Goal: Information Seeking & Learning: Check status

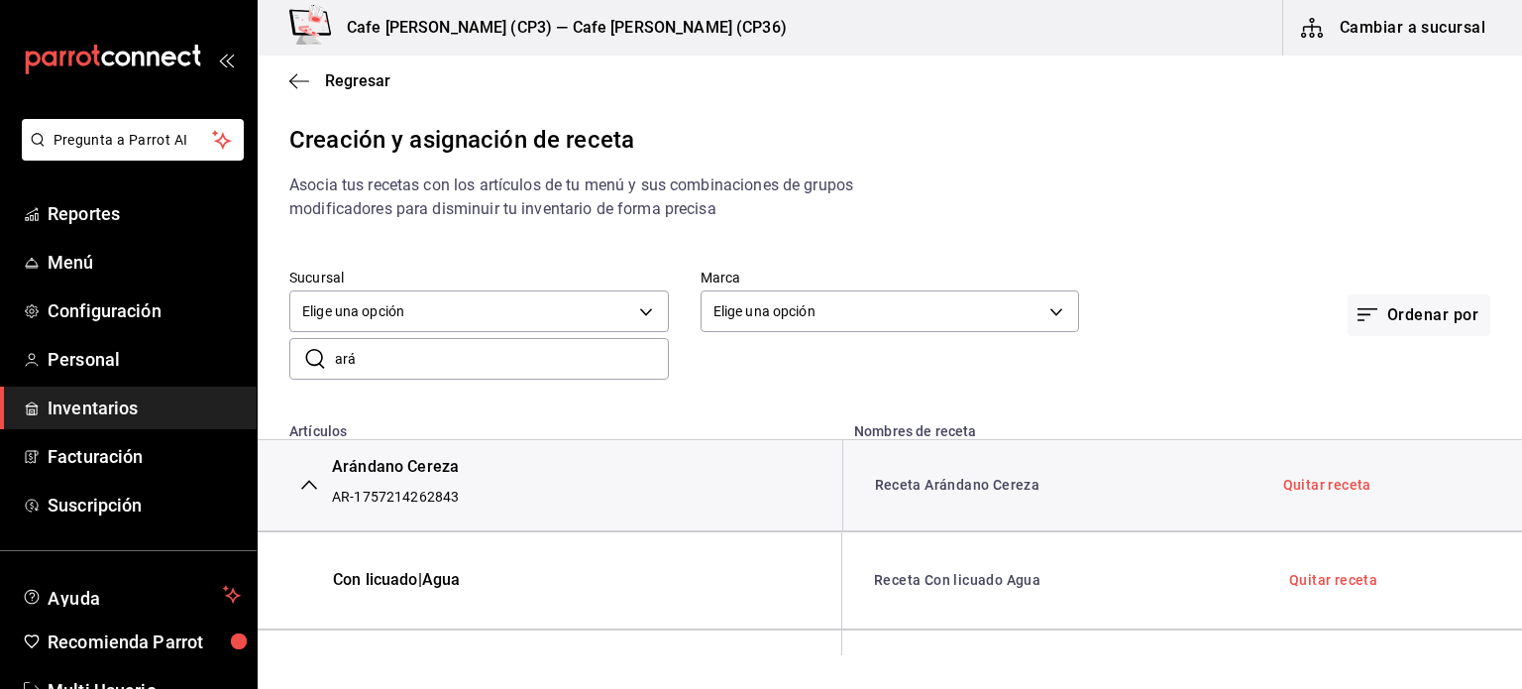
scroll to position [285, 0]
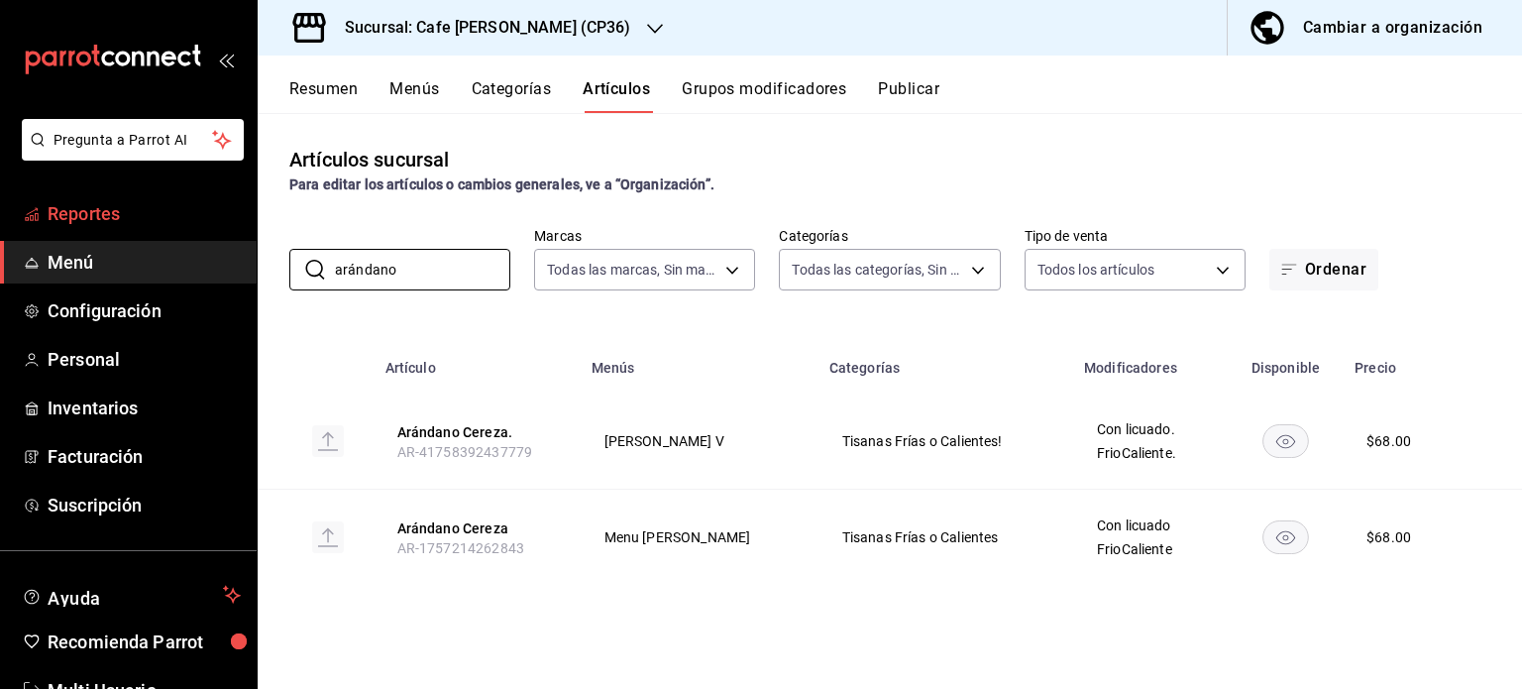
click at [91, 219] on span "Reportes" at bounding box center [144, 213] width 193 height 27
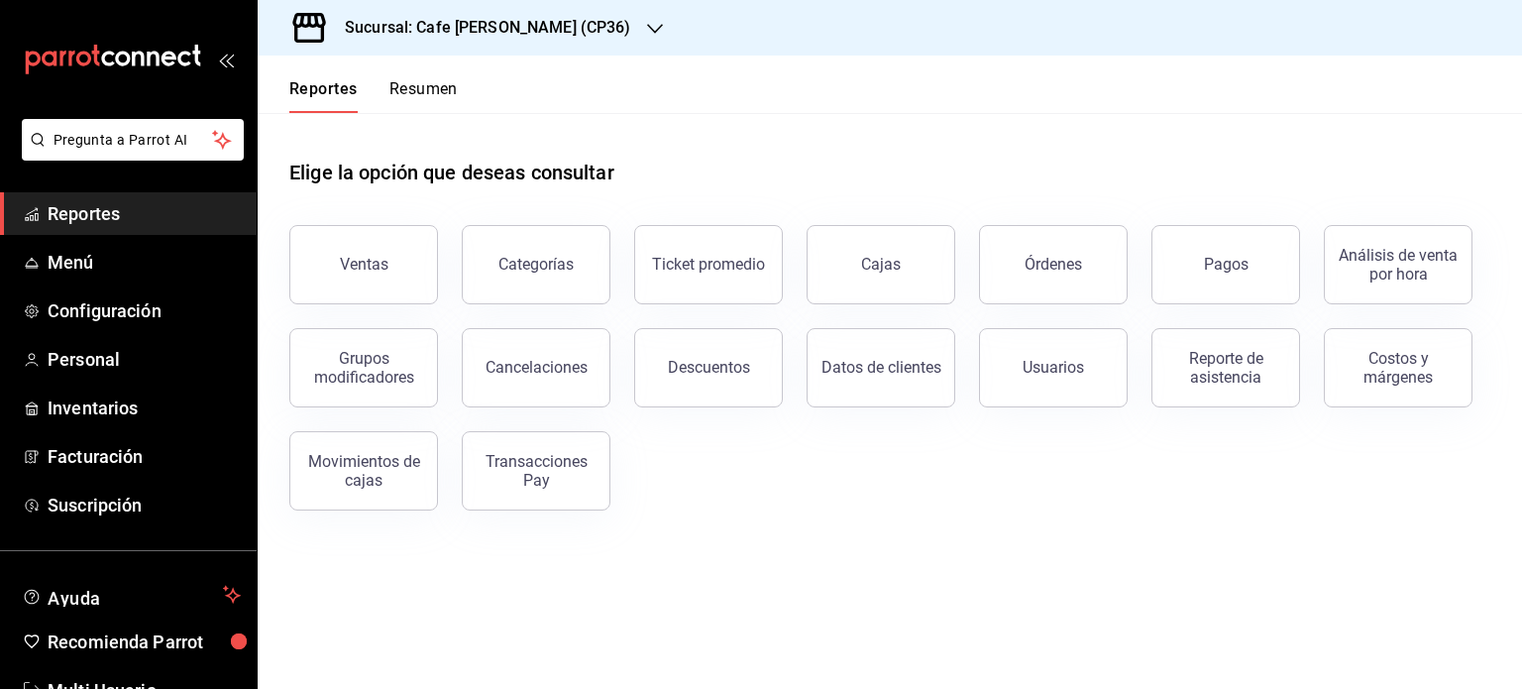
click at [561, 22] on h3 "Sucursal: Cafe [PERSON_NAME] (CP36)" at bounding box center [480, 28] width 302 height 24
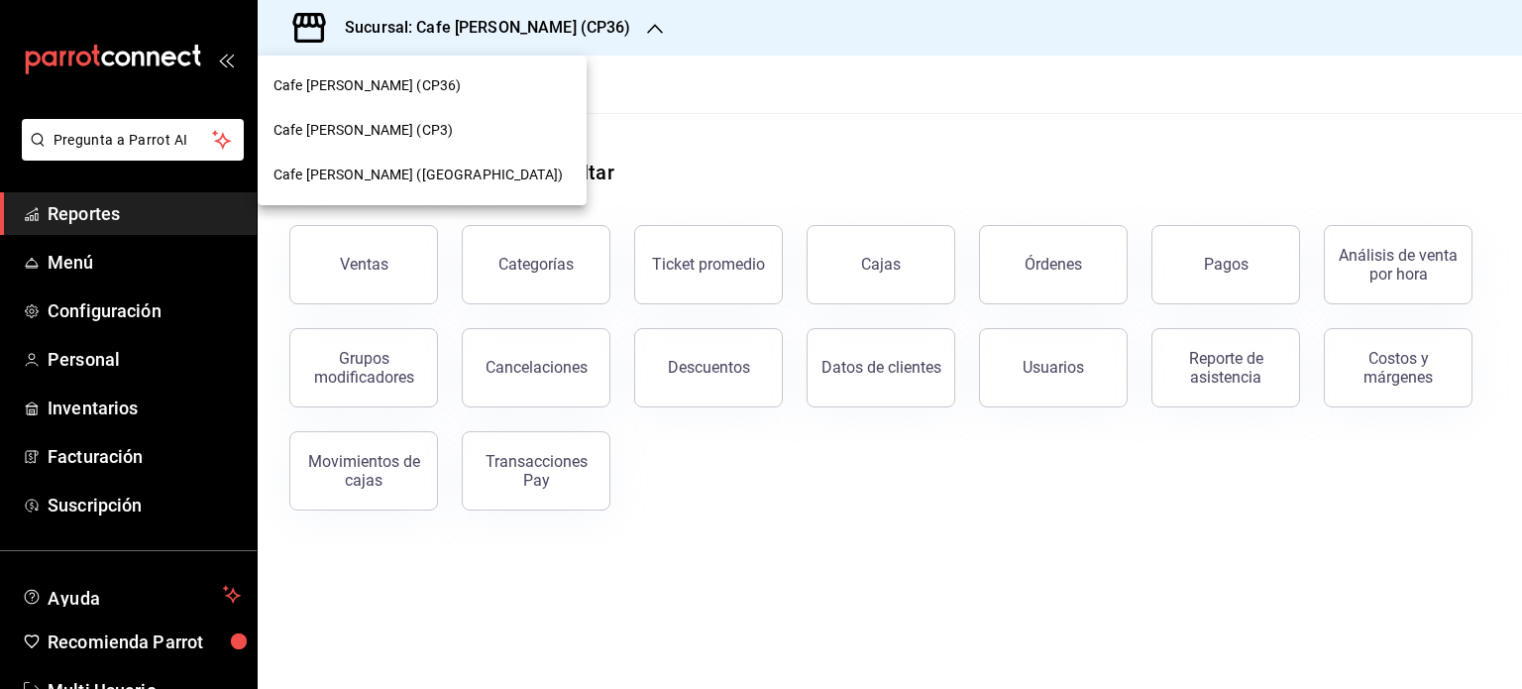
click at [416, 170] on span "Cafe [PERSON_NAME] ([GEOGRAPHIC_DATA])" at bounding box center [418, 175] width 289 height 21
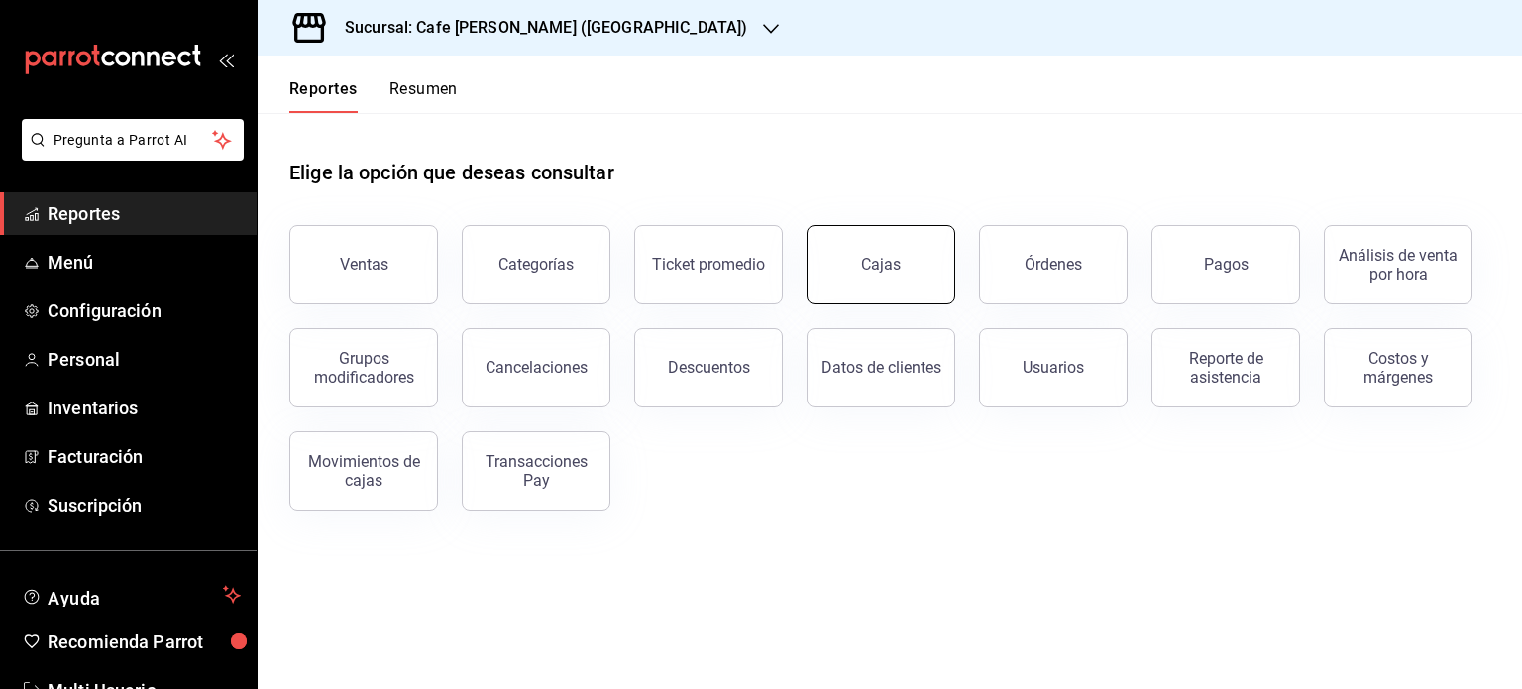
click at [887, 272] on div "Cajas" at bounding box center [881, 265] width 41 height 24
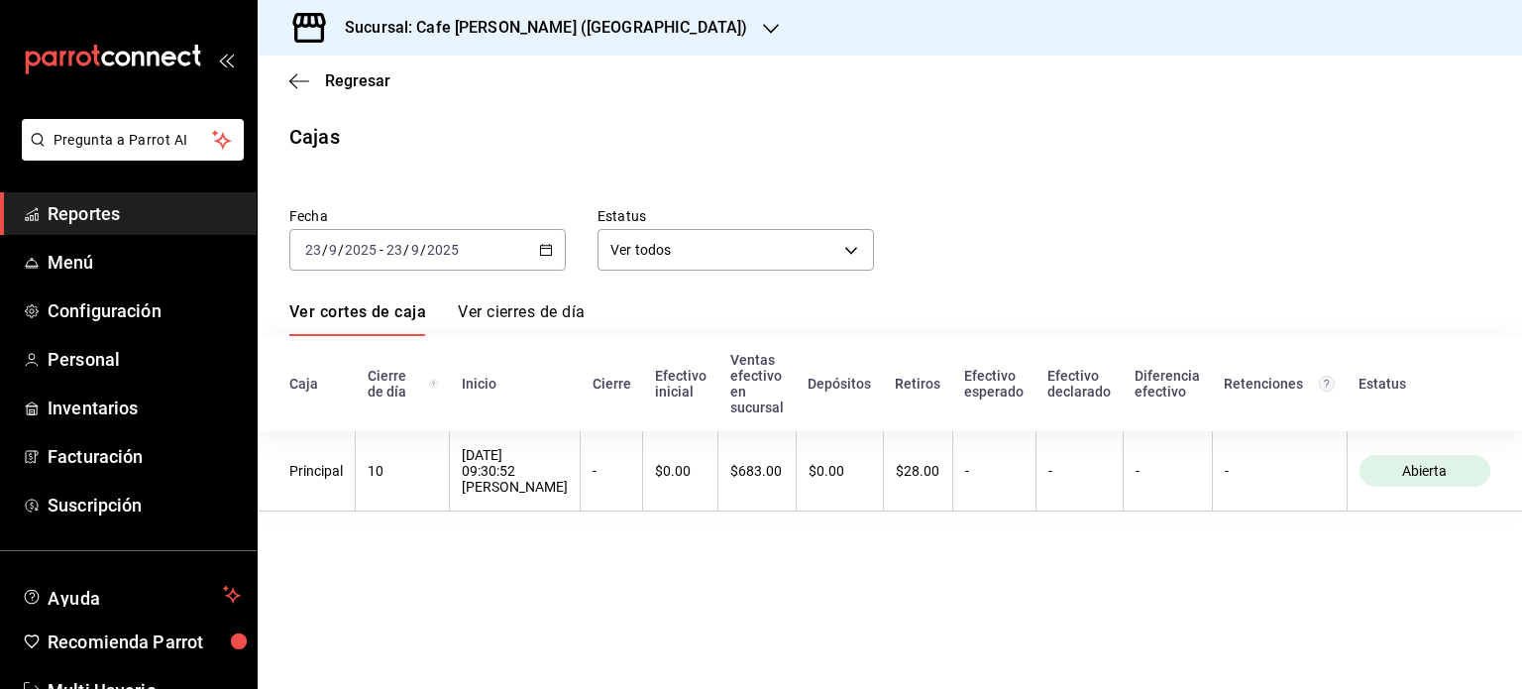
click at [399, 249] on input "23" at bounding box center [395, 250] width 18 height 16
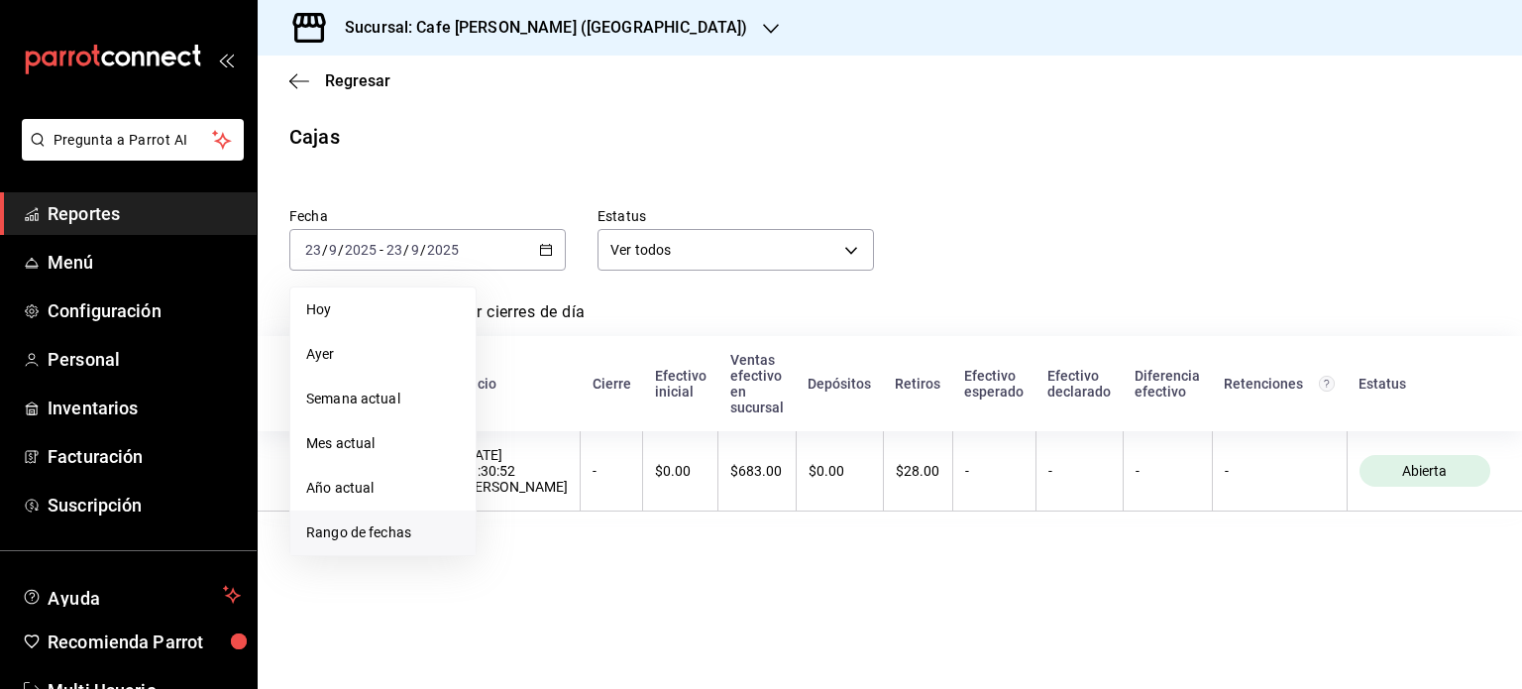
click at [345, 524] on span "Rango de fechas" at bounding box center [383, 532] width 154 height 21
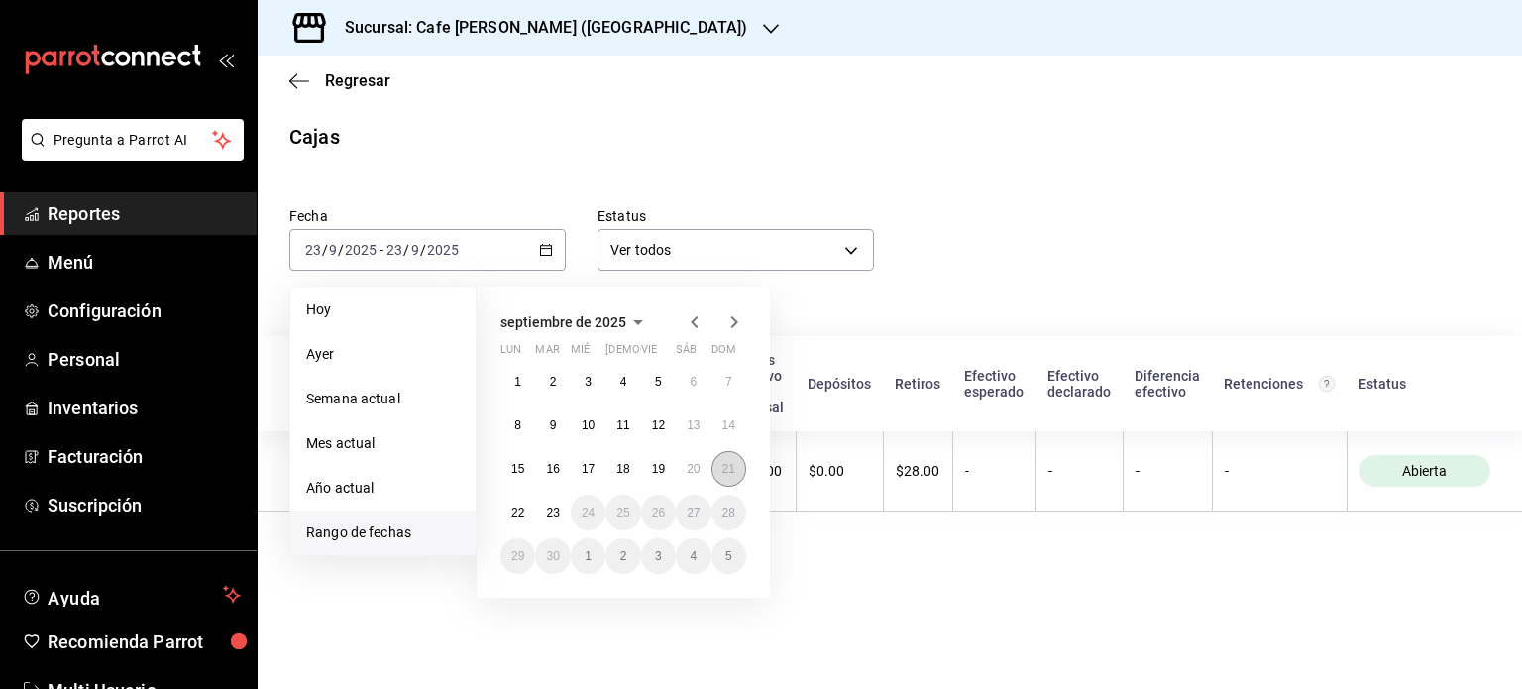
click at [725, 467] on abbr "21" at bounding box center [728, 469] width 13 height 14
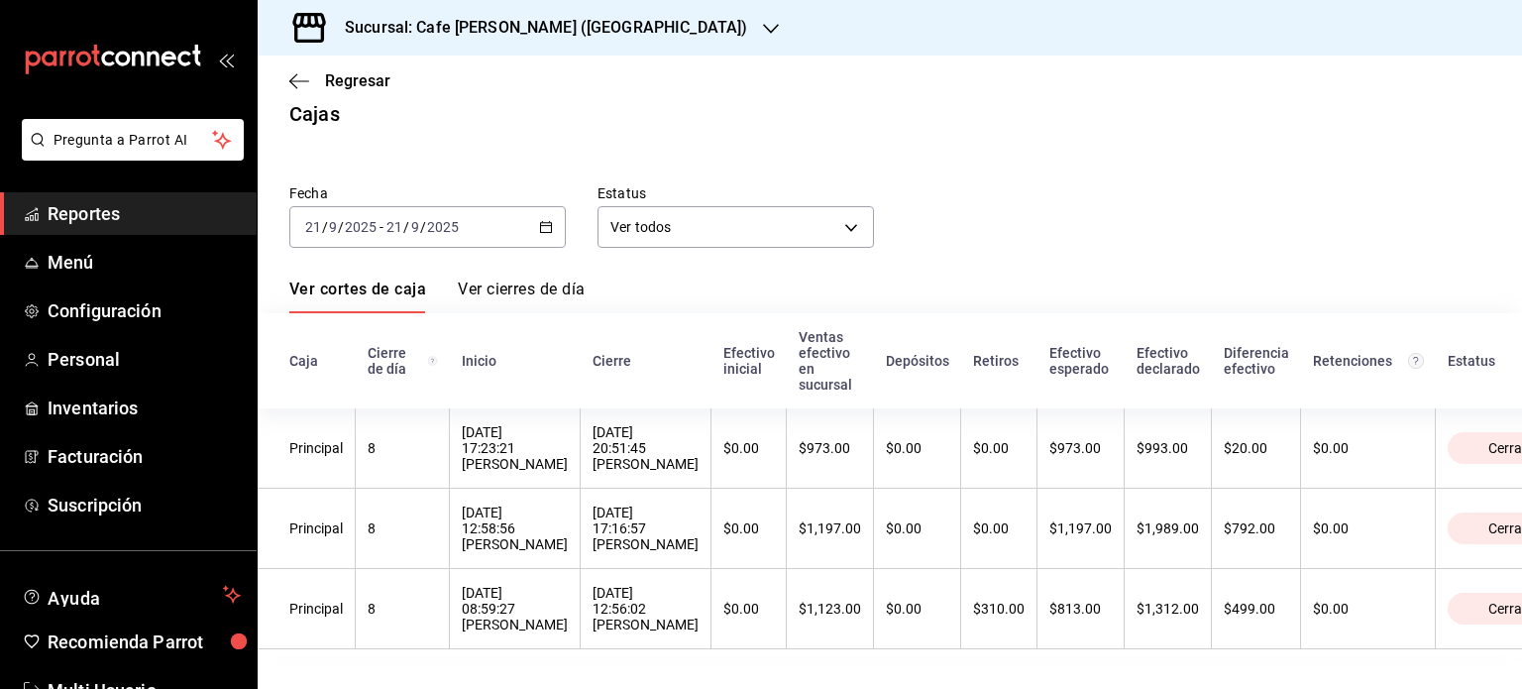
scroll to position [48, 0]
click at [357, 81] on span "Regresar" at bounding box center [357, 80] width 65 height 19
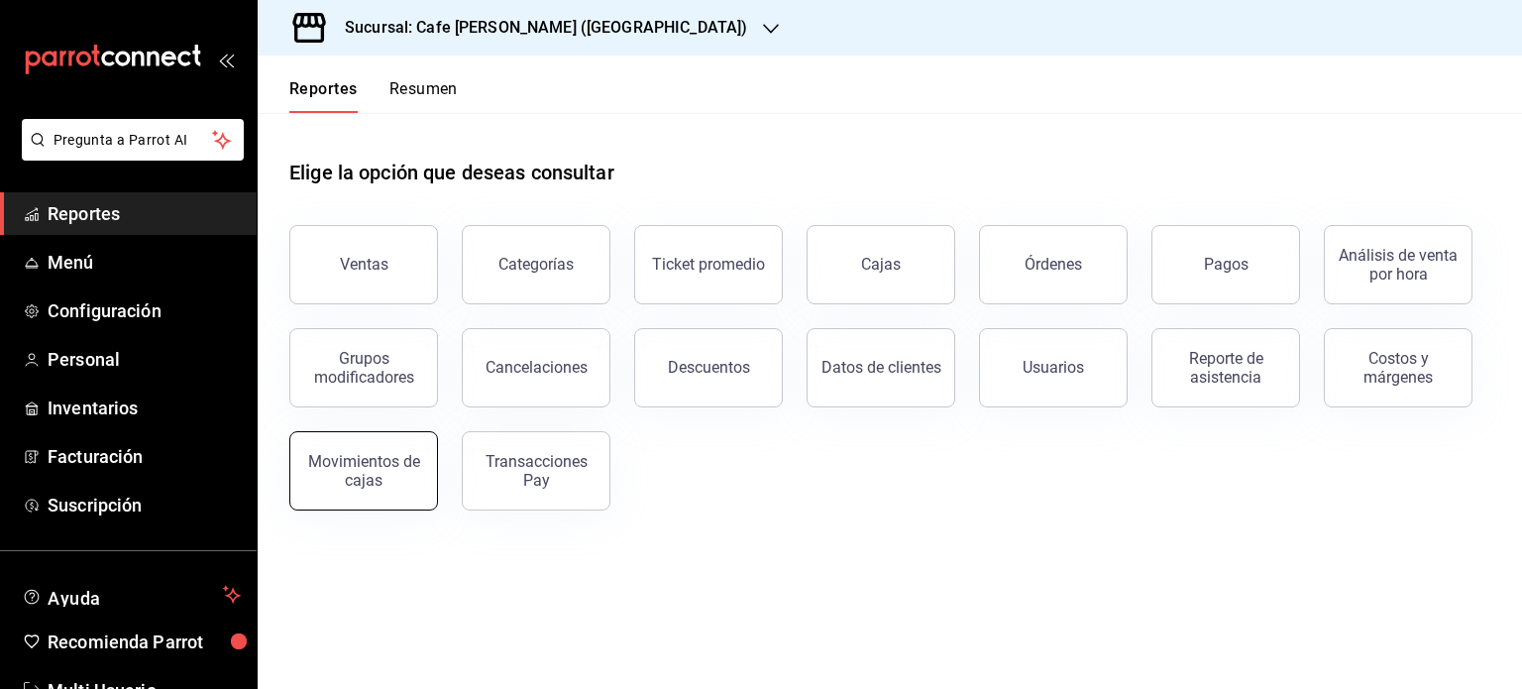
click at [364, 481] on div "Movimientos de cajas" at bounding box center [363, 471] width 123 height 38
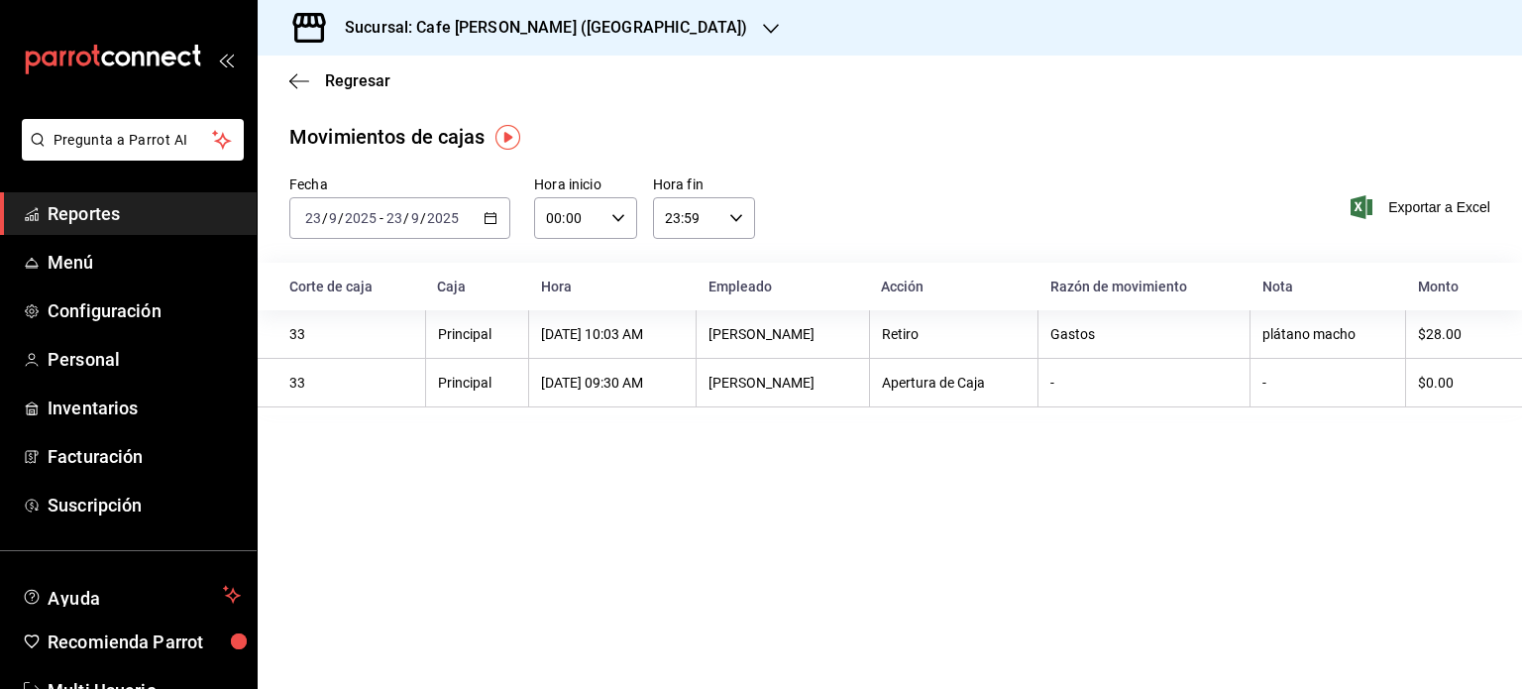
click at [405, 211] on span "/" at bounding box center [406, 218] width 6 height 16
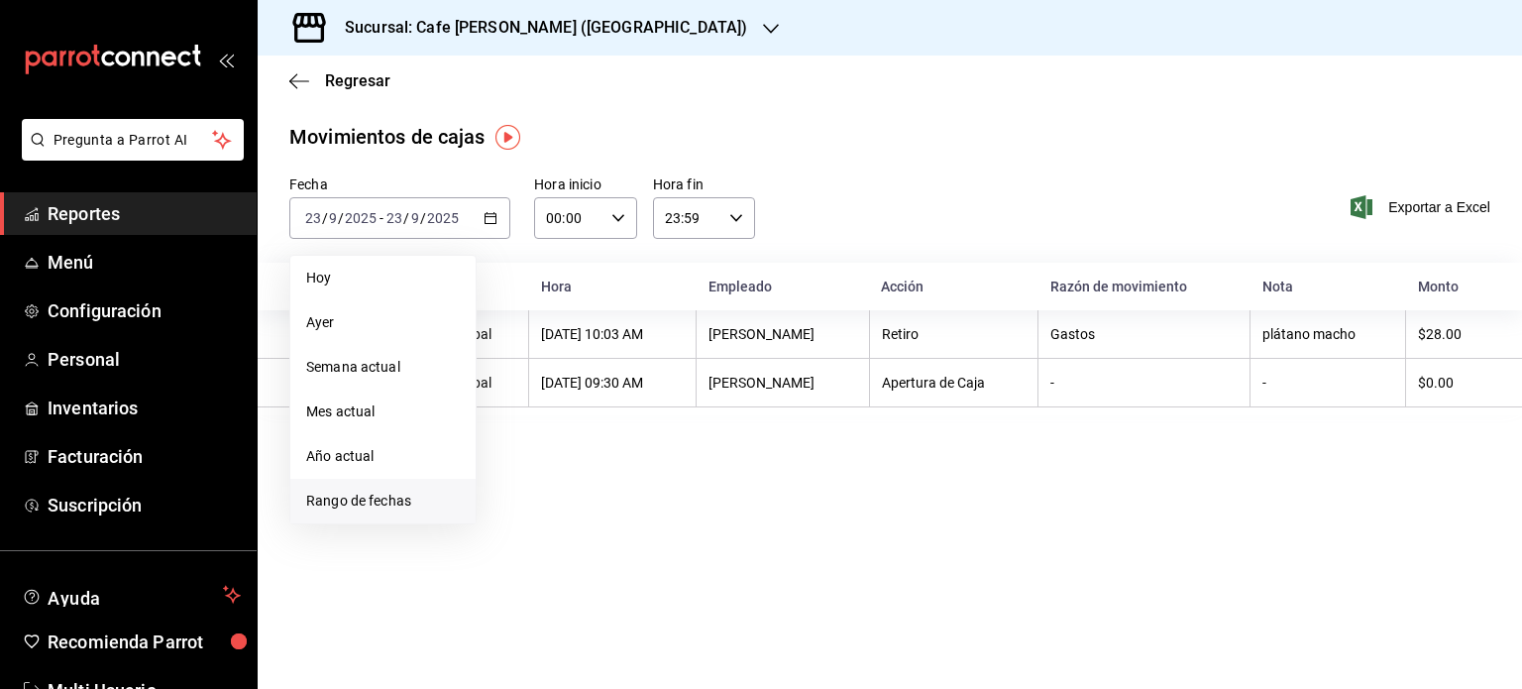
click at [379, 499] on span "Rango de fechas" at bounding box center [383, 501] width 154 height 21
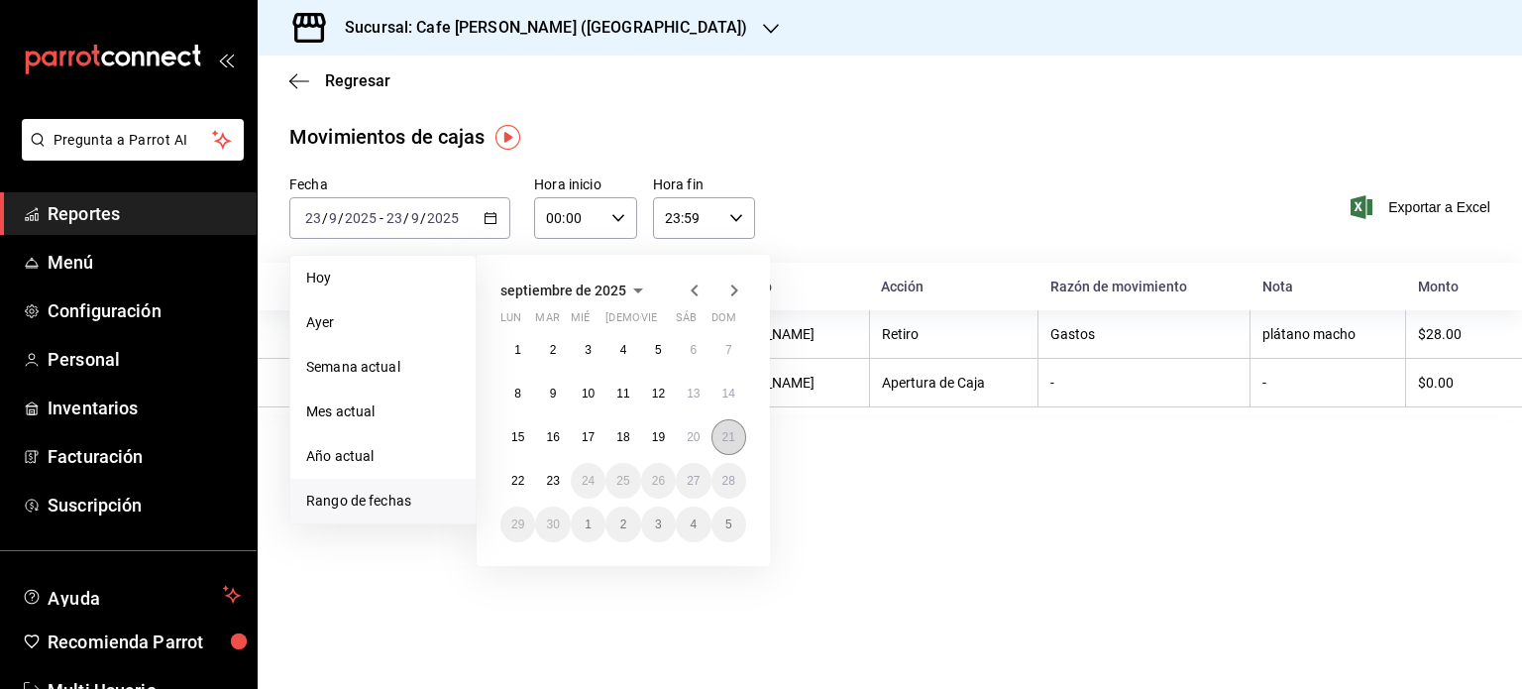
click at [722, 432] on abbr "21" at bounding box center [728, 437] width 13 height 14
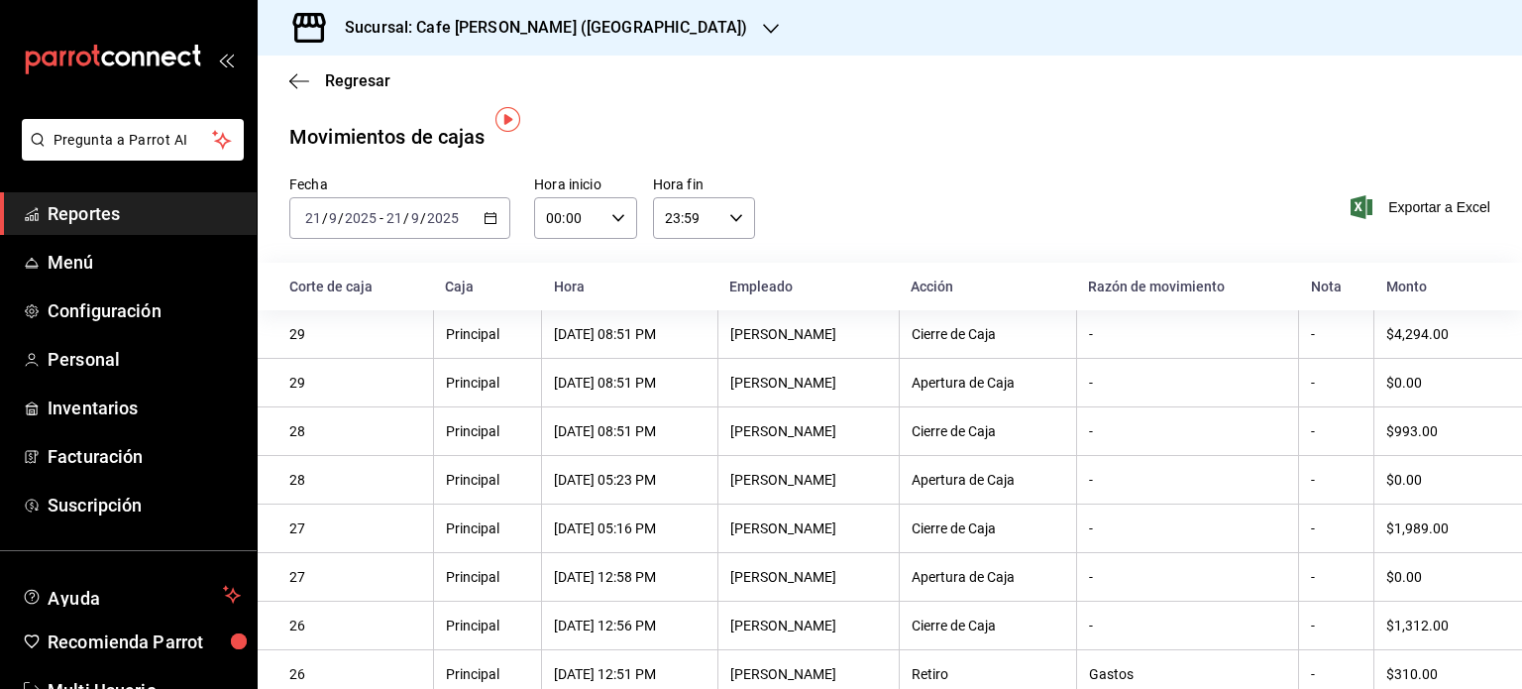
scroll to position [72, 0]
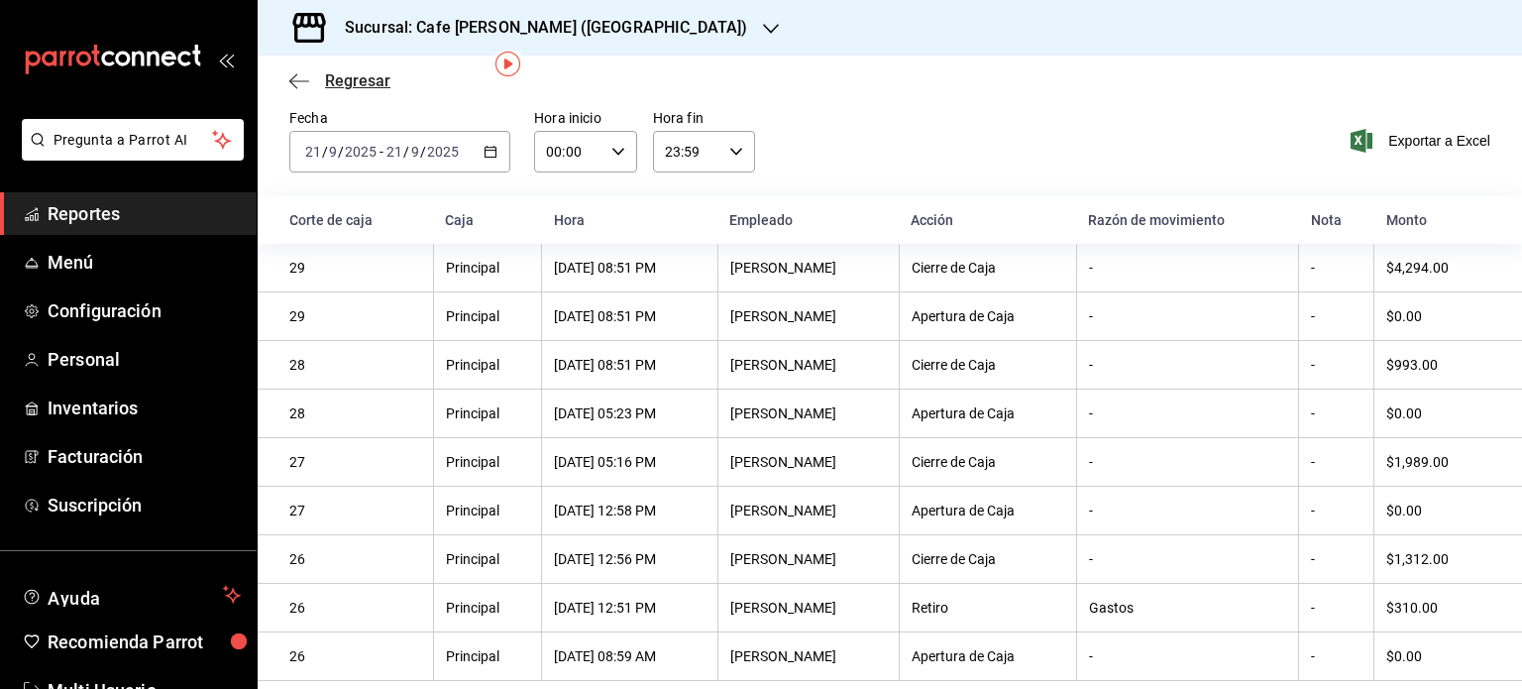
click at [353, 85] on span "Regresar" at bounding box center [357, 80] width 65 height 19
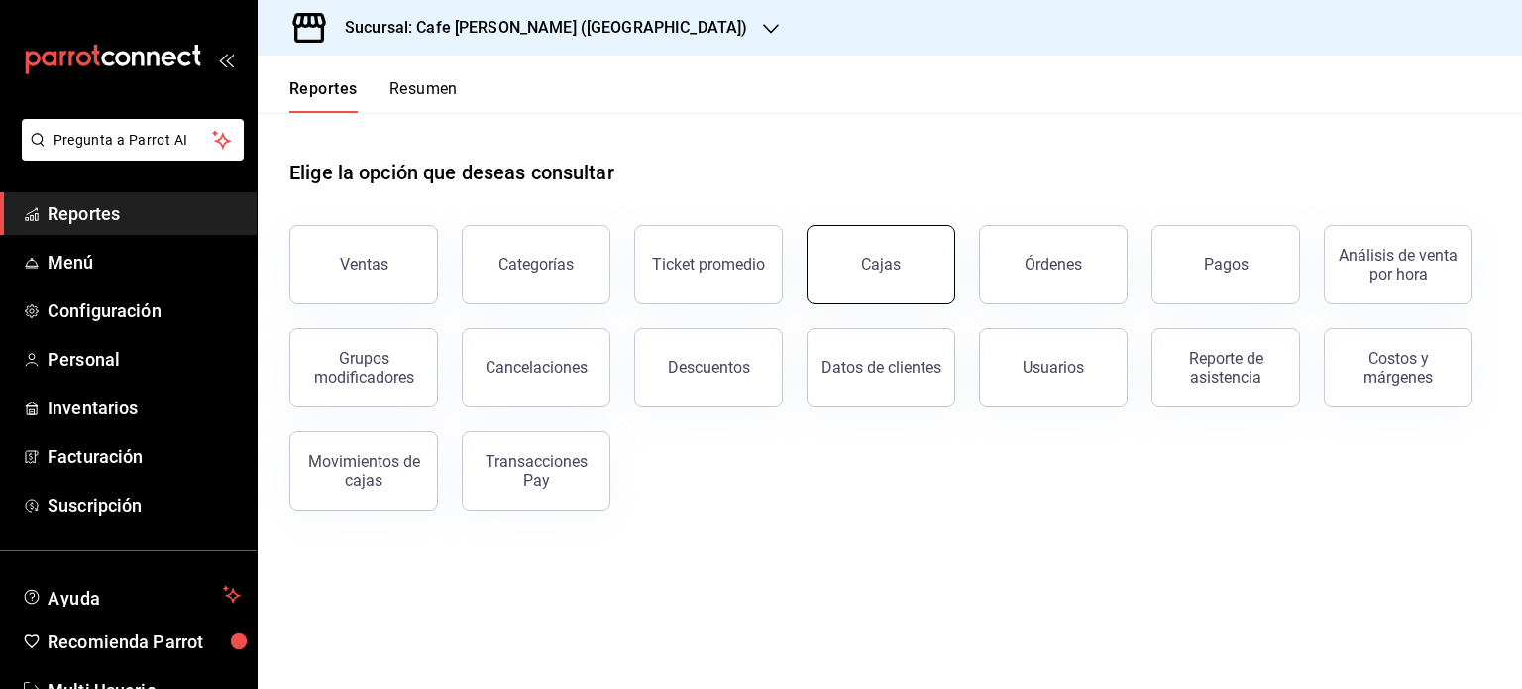
click at [900, 283] on link "Cajas" at bounding box center [881, 264] width 149 height 79
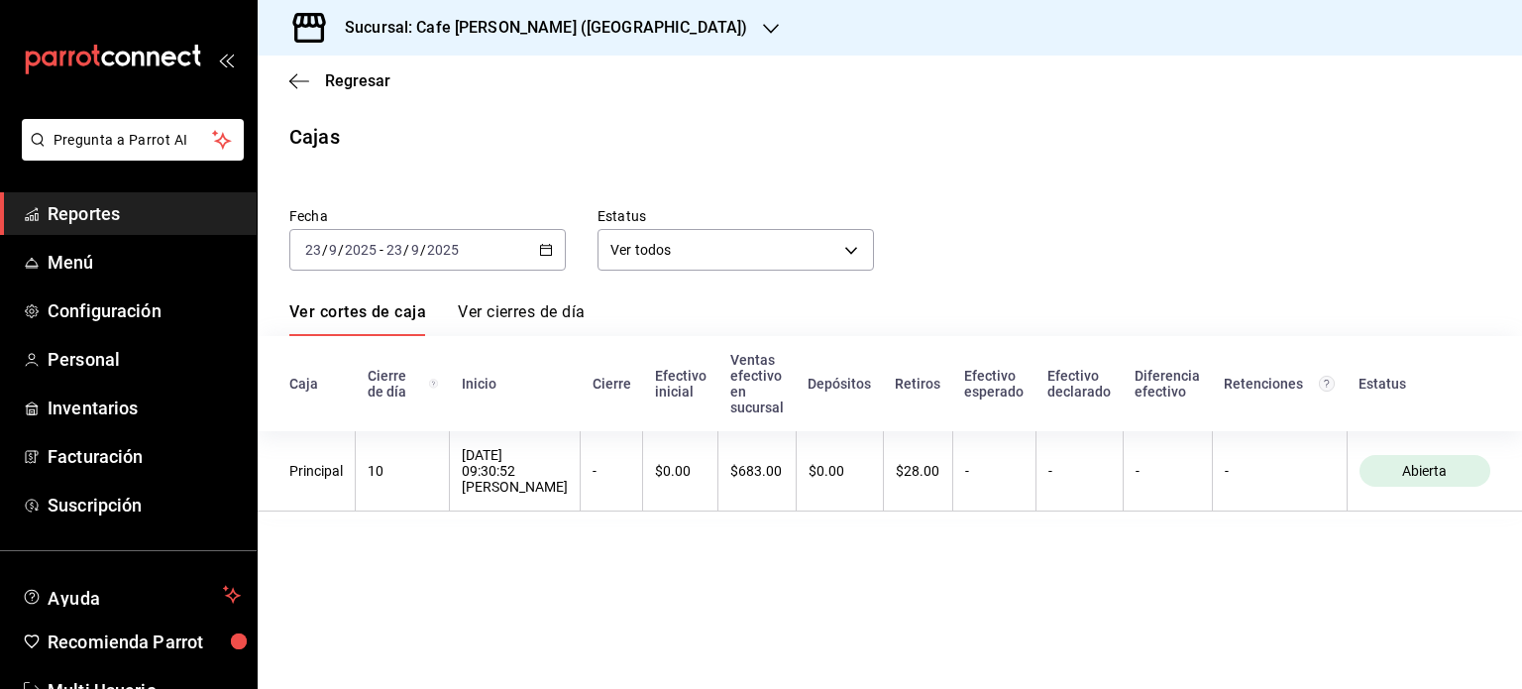
click at [426, 253] on input "2025" at bounding box center [443, 250] width 34 height 16
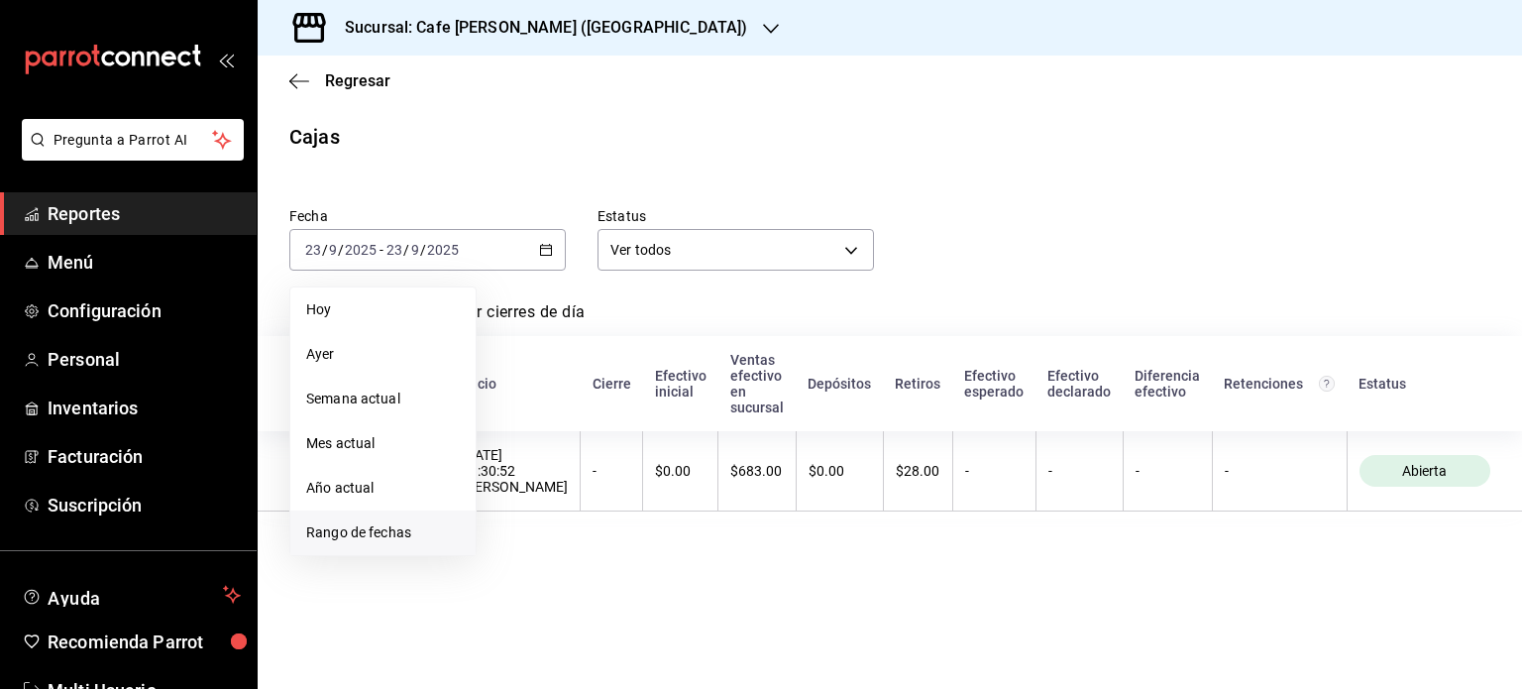
click at [373, 538] on span "Rango de fechas" at bounding box center [383, 532] width 154 height 21
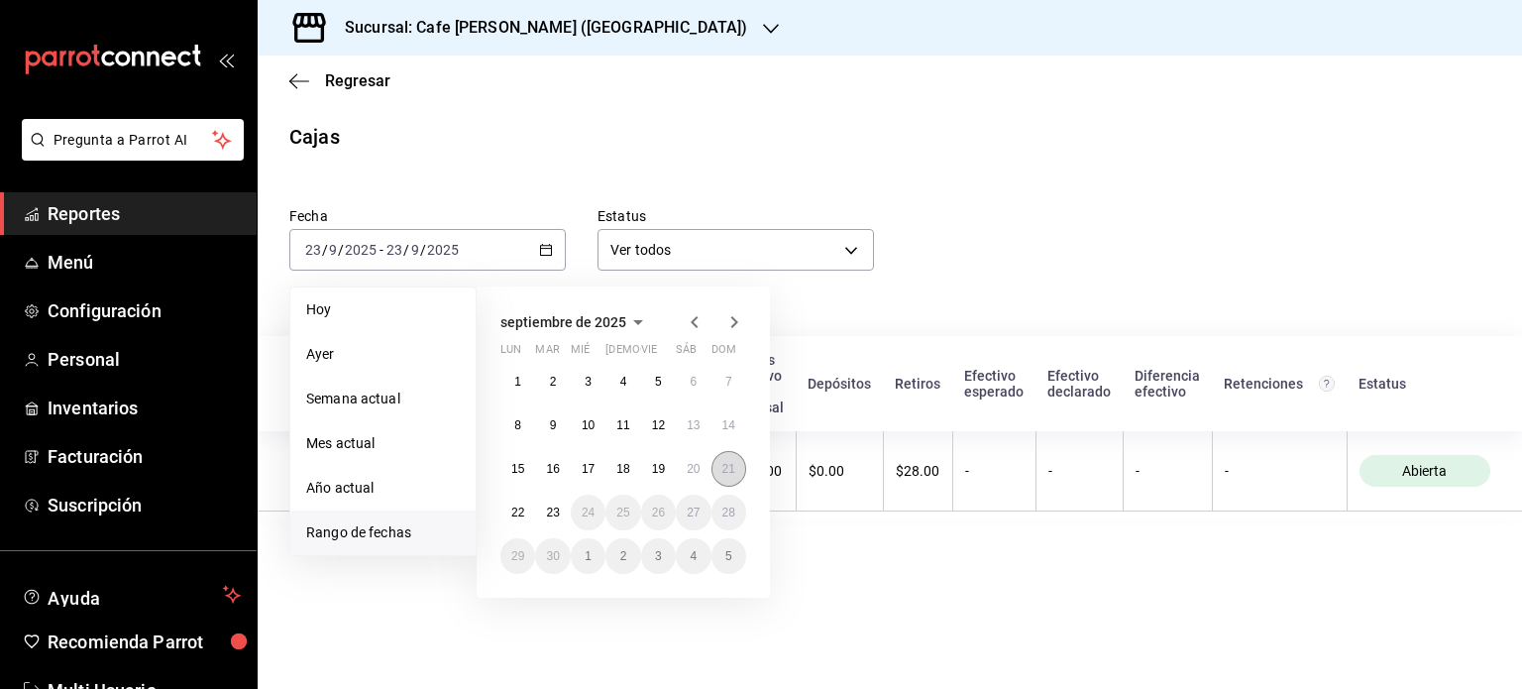
click at [729, 469] on abbr "21" at bounding box center [728, 469] width 13 height 14
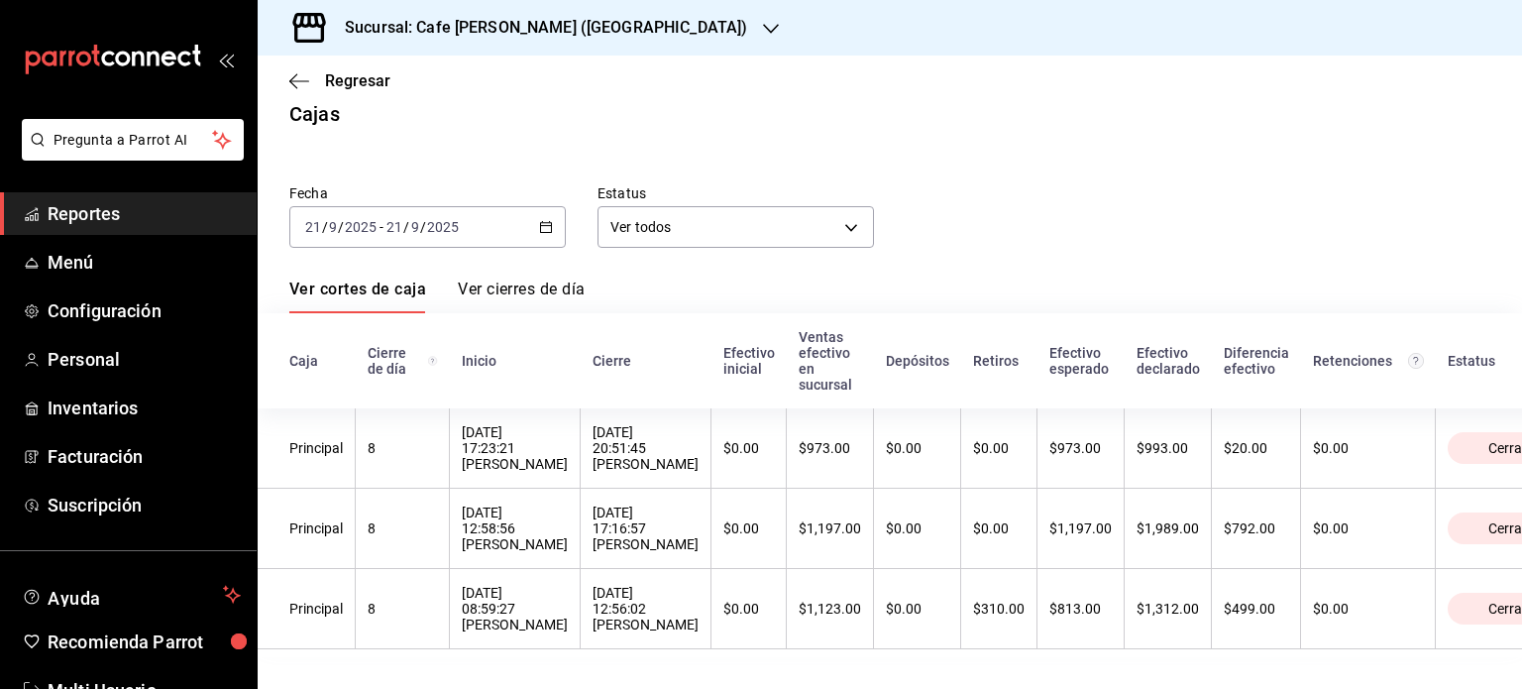
scroll to position [48, 0]
click at [543, 279] on link "Ver cierres de día" at bounding box center [521, 296] width 127 height 34
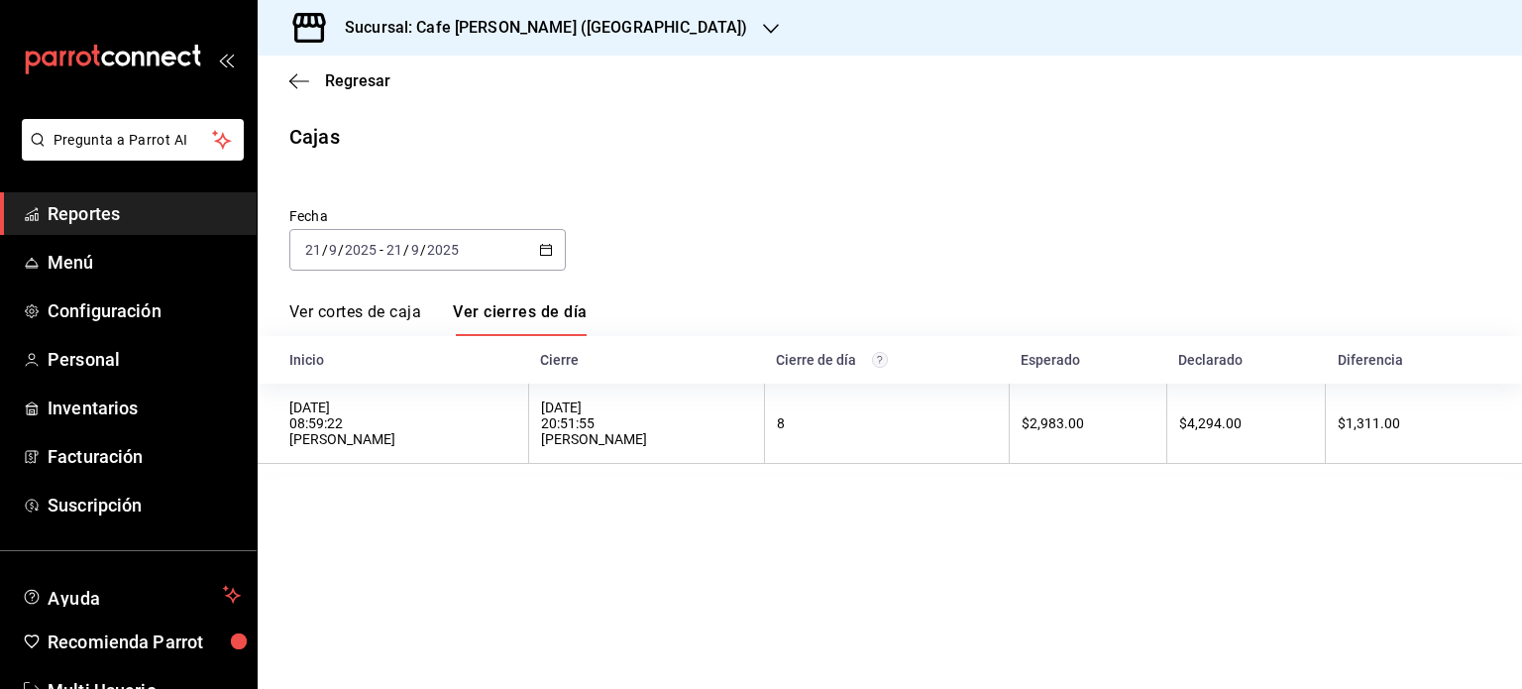
click at [383, 310] on link "Ver cortes de caja" at bounding box center [355, 319] width 132 height 34
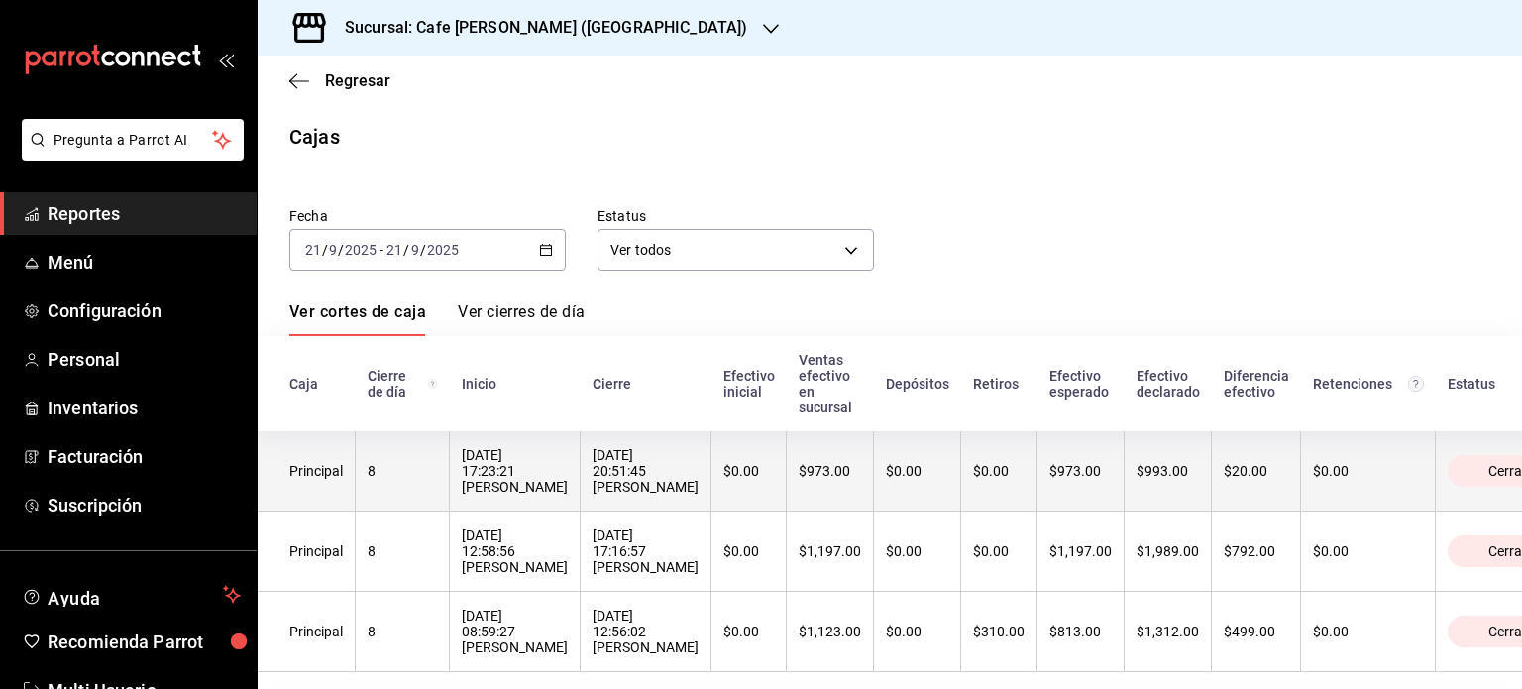
scroll to position [48, 0]
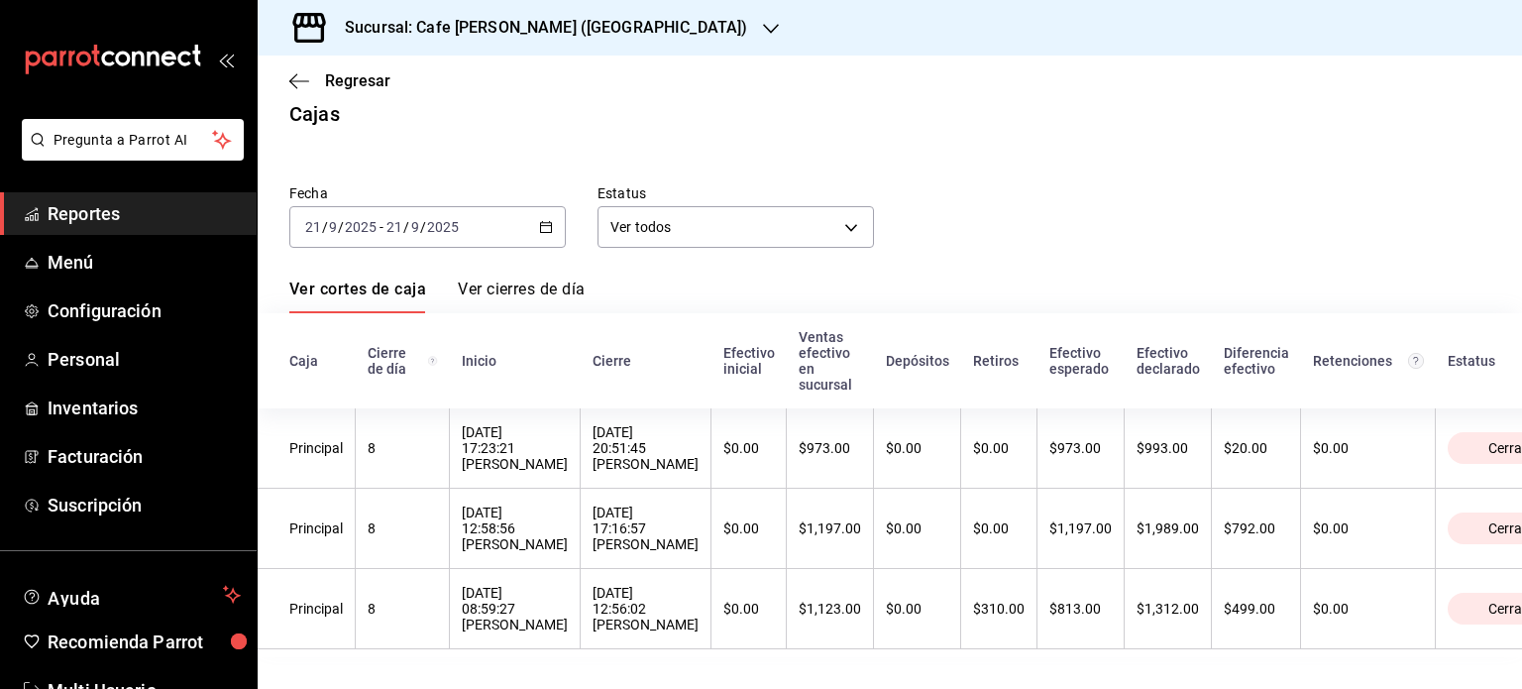
click at [504, 279] on link "Ver cierres de día" at bounding box center [521, 296] width 127 height 34
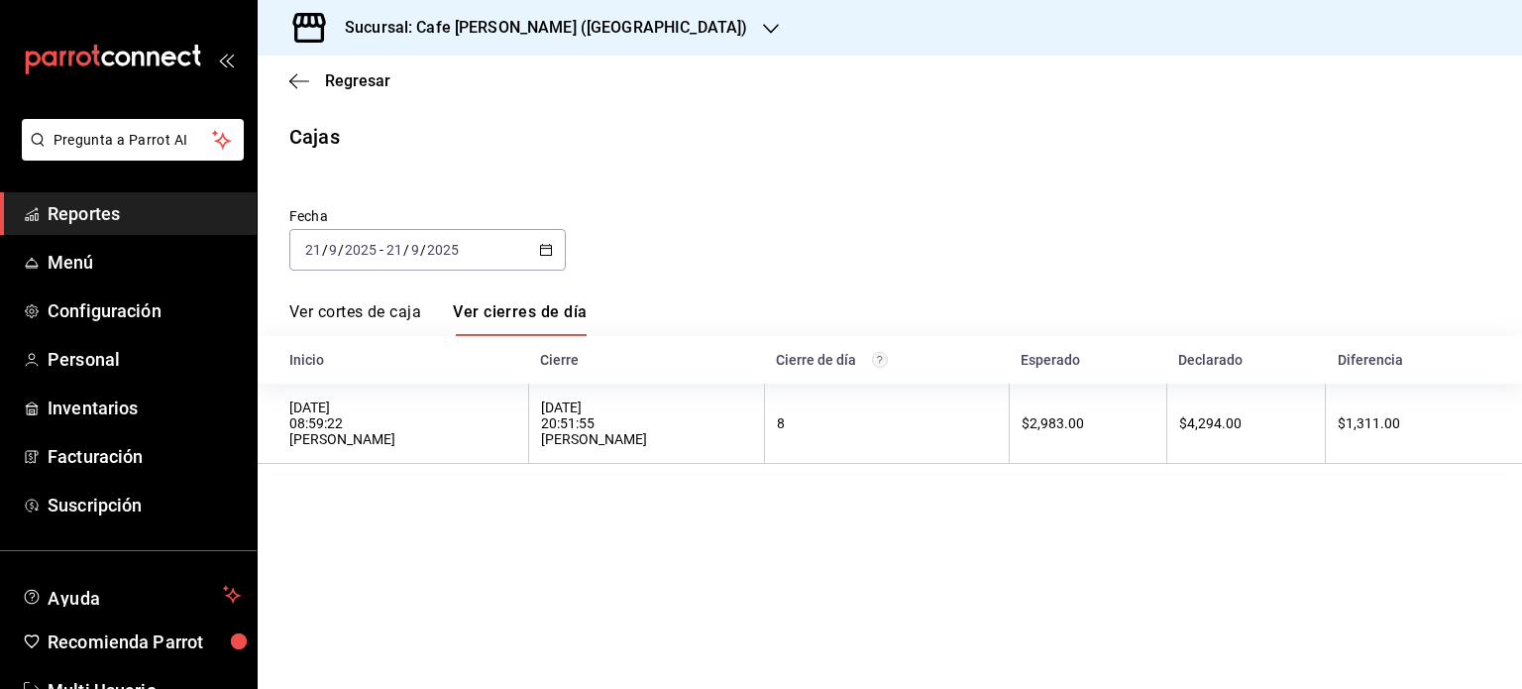
click at [374, 308] on link "Ver cortes de caja" at bounding box center [355, 319] width 132 height 34
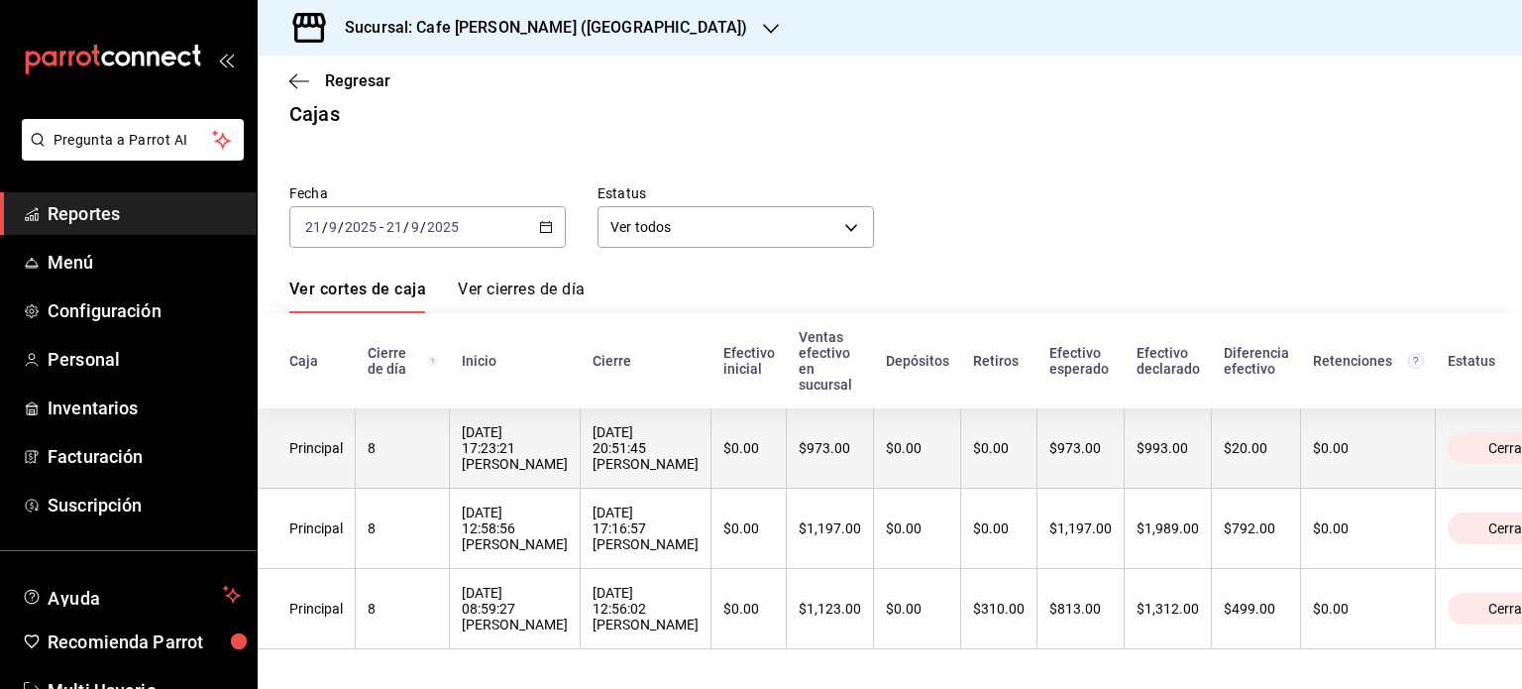
scroll to position [48, 0]
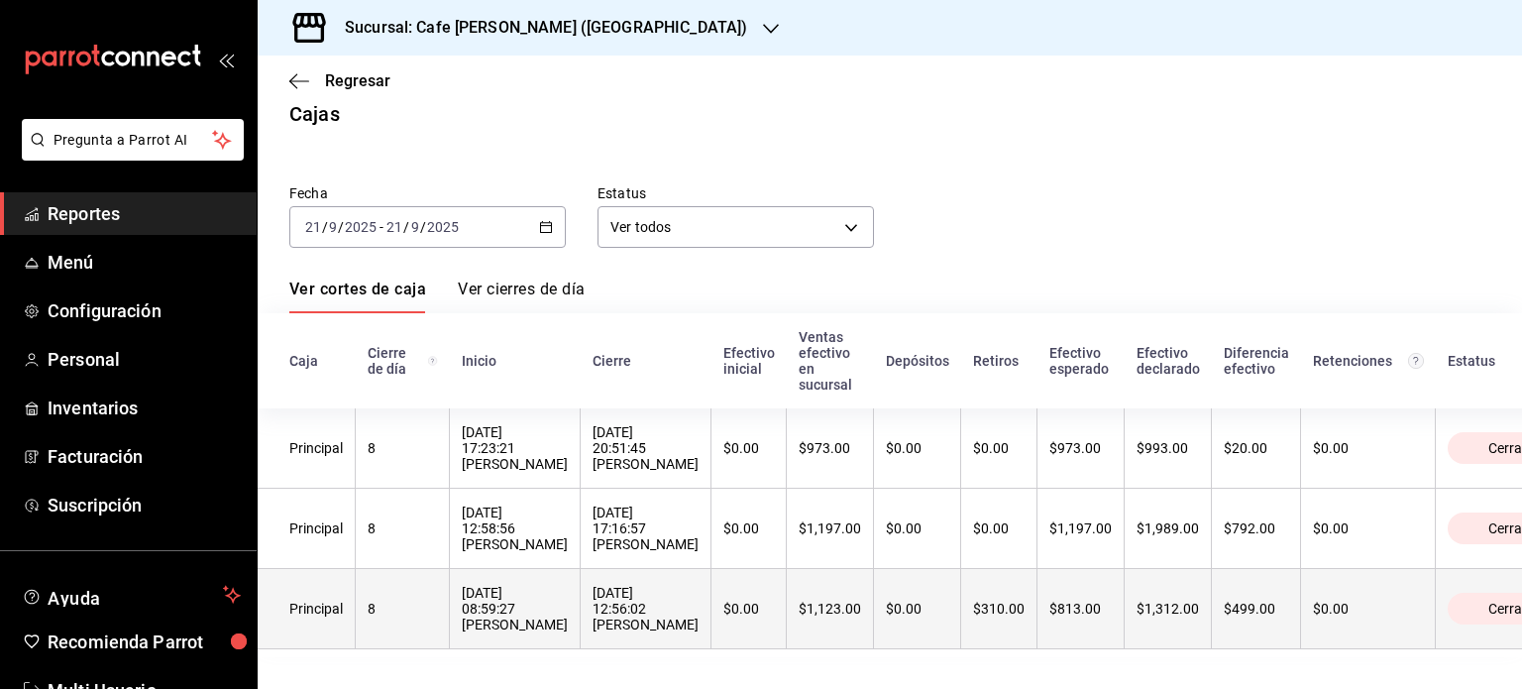
drag, startPoint x: 1237, startPoint y: 573, endPoint x: 1213, endPoint y: 558, distance: 28.0
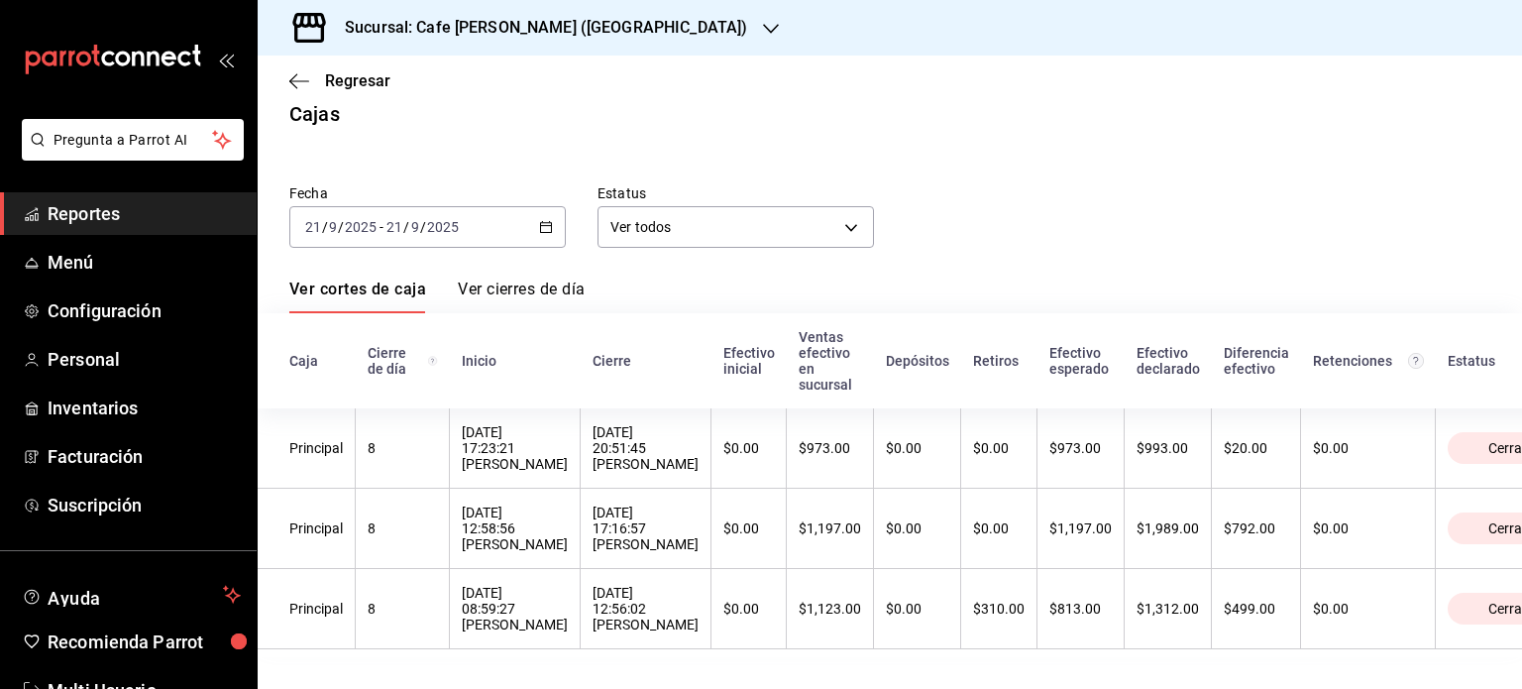
click at [519, 279] on link "Ver cierres de día" at bounding box center [521, 296] width 127 height 34
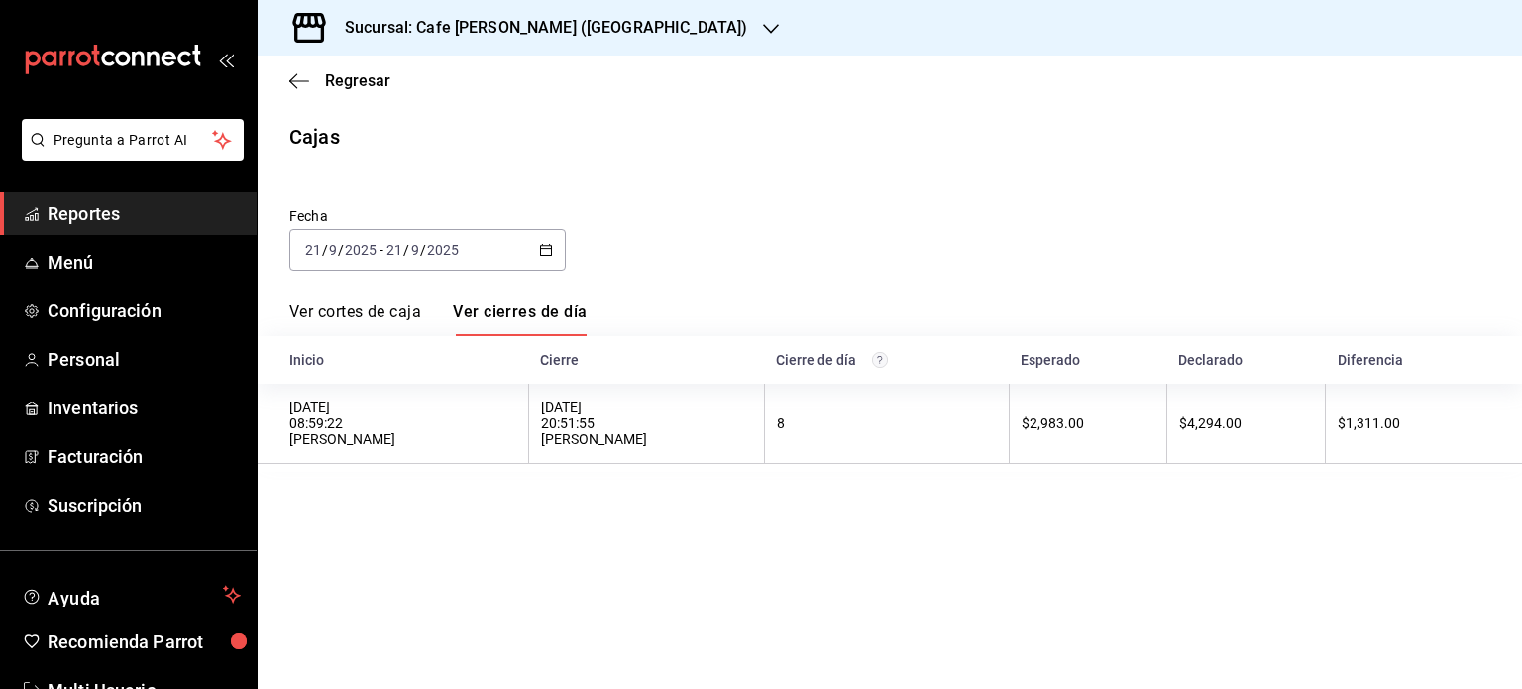
click at [507, 22] on h3 "Sucursal: Cafe Moretto (Plaza Crystal)" at bounding box center [538, 28] width 418 height 24
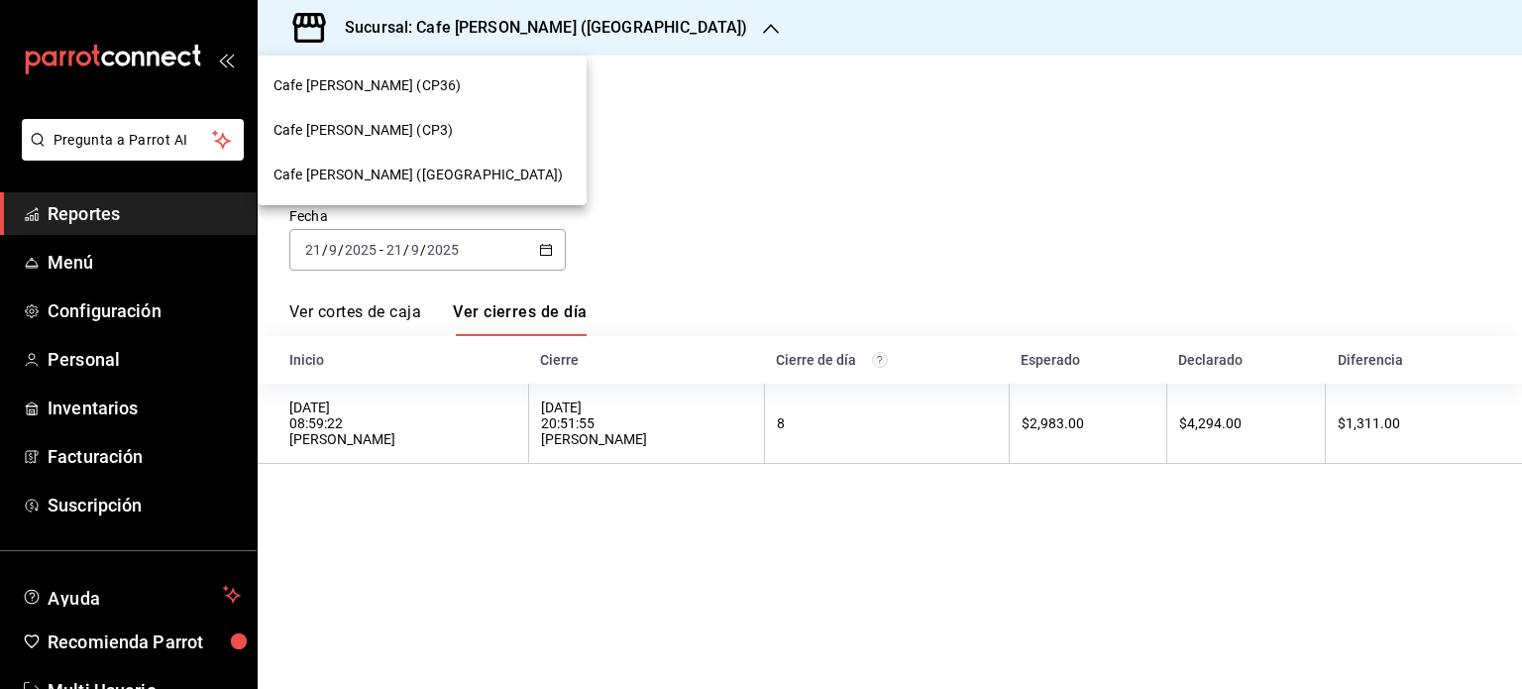
click at [358, 126] on span "Cafe Moretto (CP3)" at bounding box center [363, 130] width 179 height 21
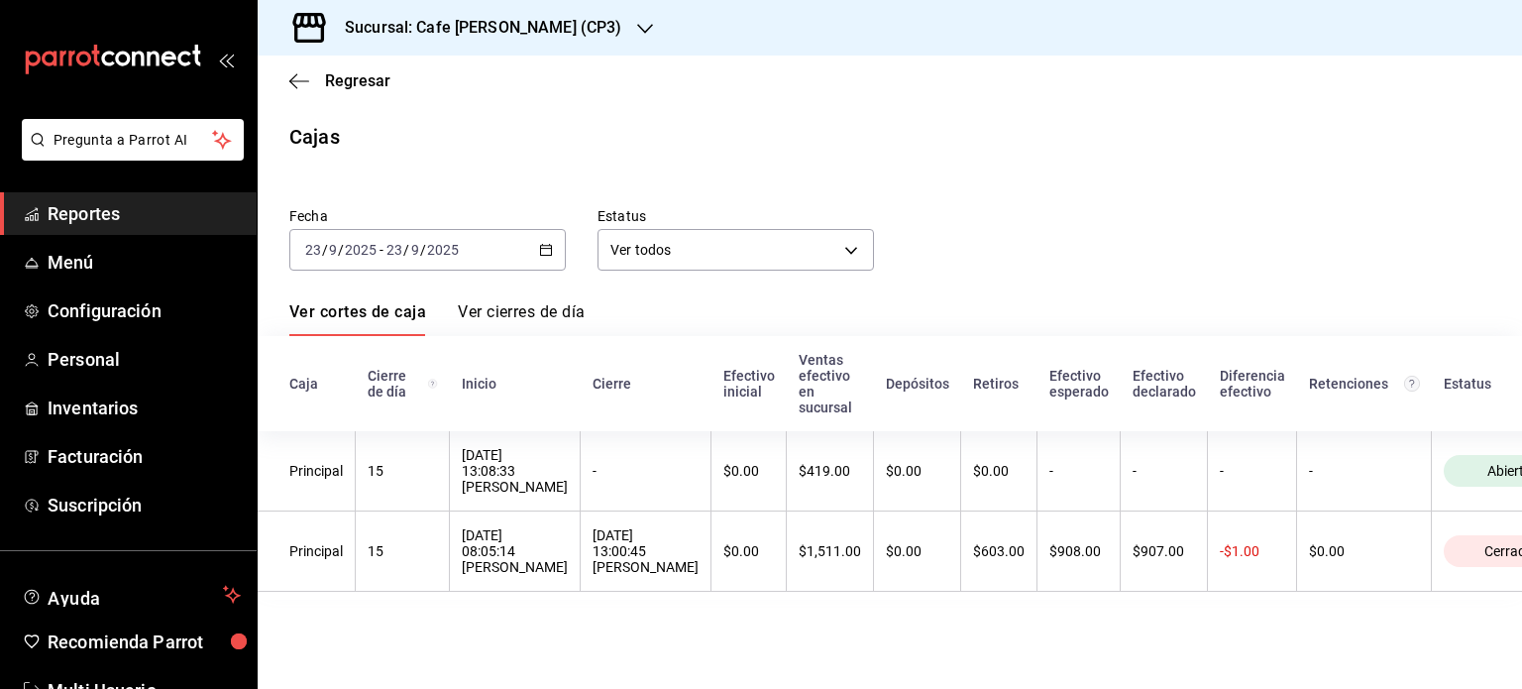
click at [1452, 430] on th "Estatus" at bounding box center [1519, 383] width 175 height 95
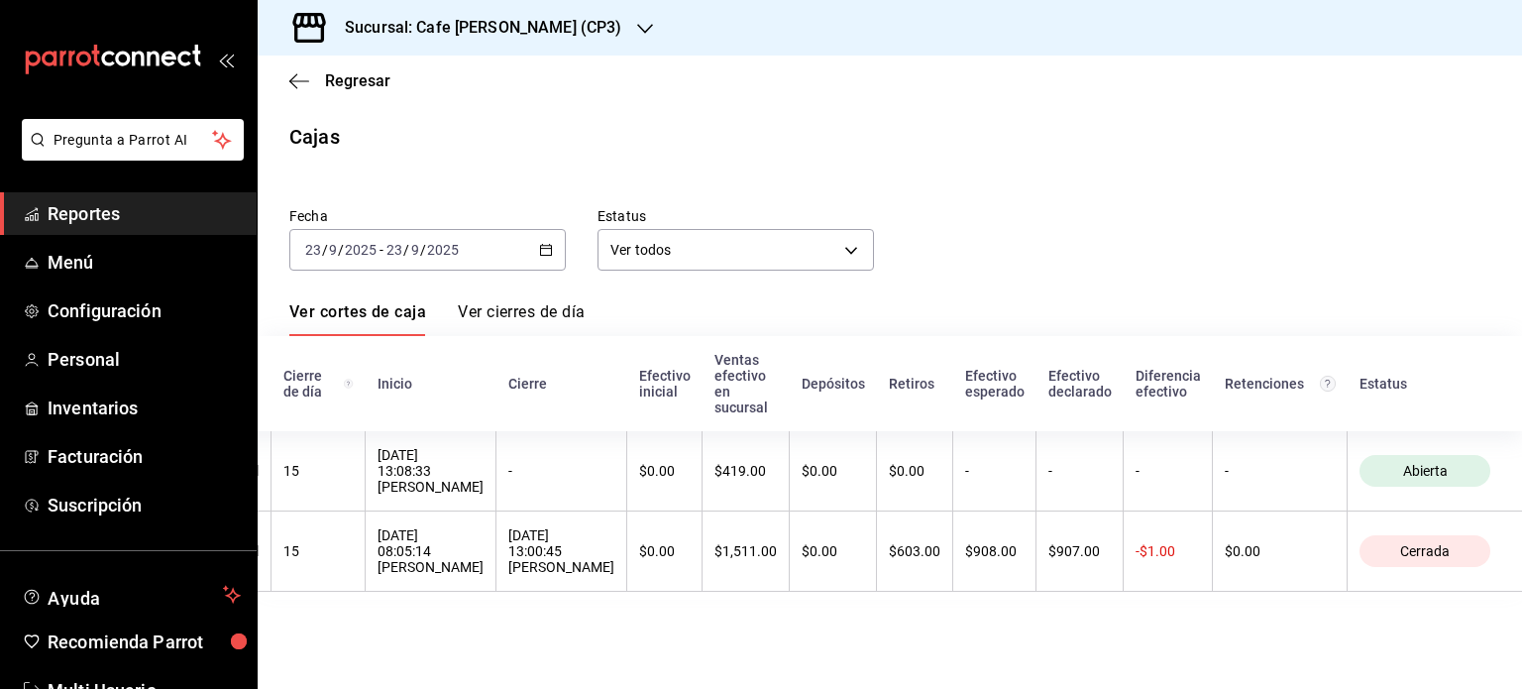
scroll to position [0, 87]
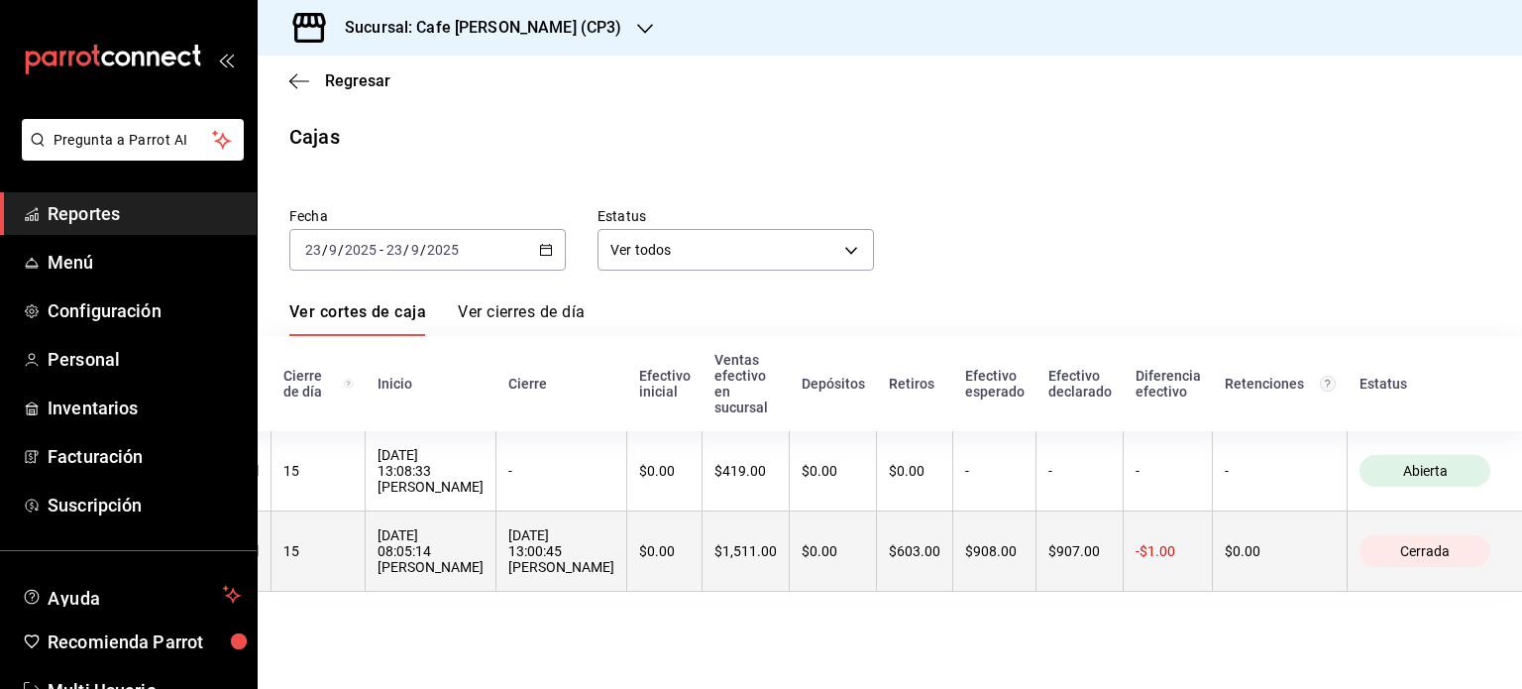
click at [718, 501] on th "$419.00" at bounding box center [746, 471] width 87 height 80
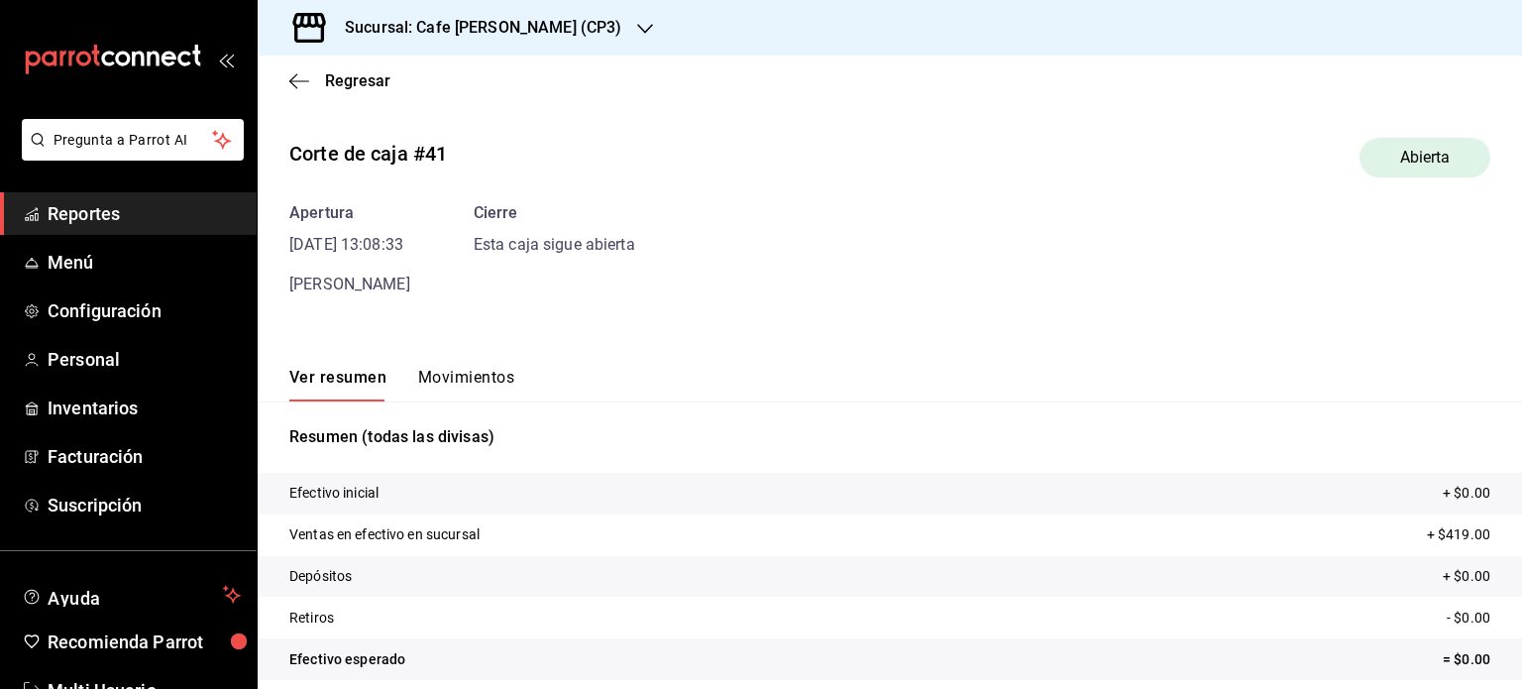
click at [412, 468] on div "Resumen (todas las divisas) Efectivo inicial + $0.00 Ventas en efectivo en sucu…" at bounding box center [890, 605] width 1265 height 361
click at [294, 81] on icon "button" at bounding box center [299, 81] width 20 height 18
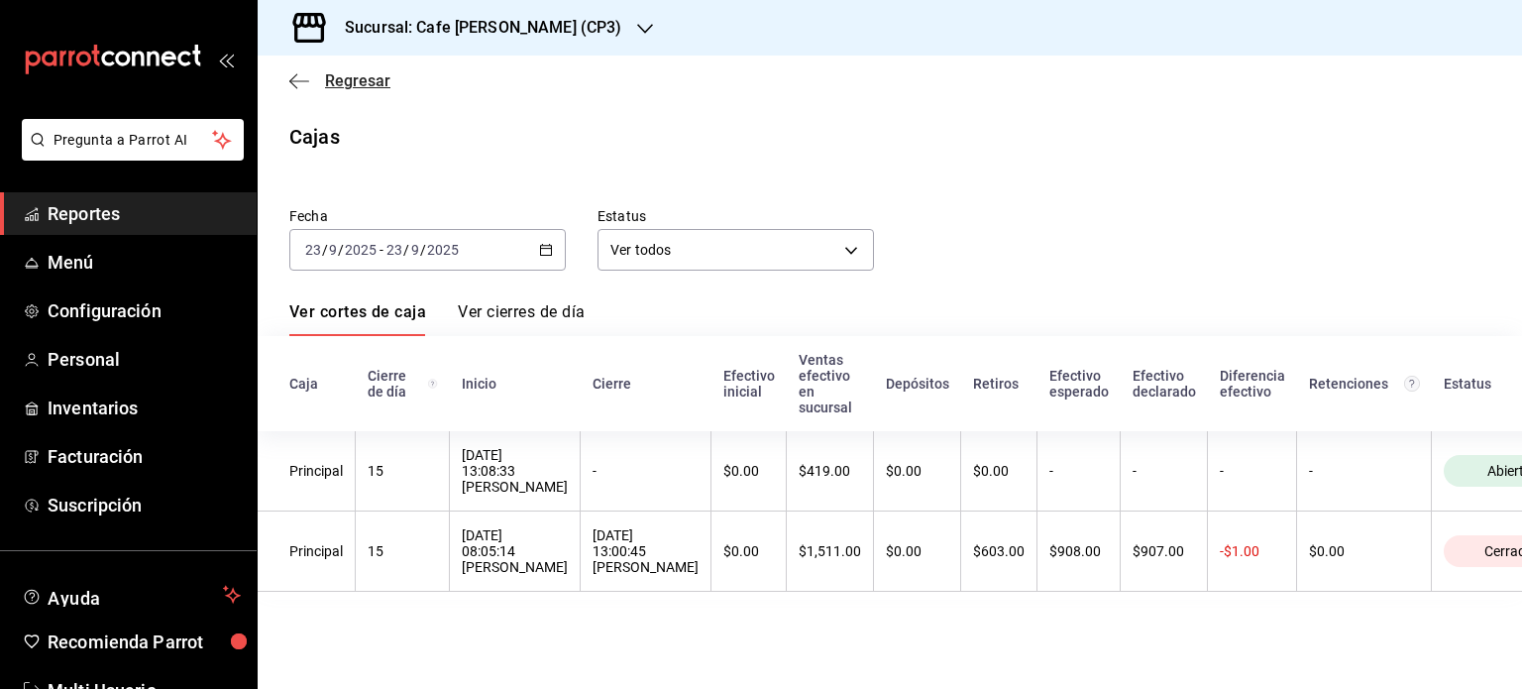
click at [297, 82] on icon "button" at bounding box center [299, 81] width 20 height 18
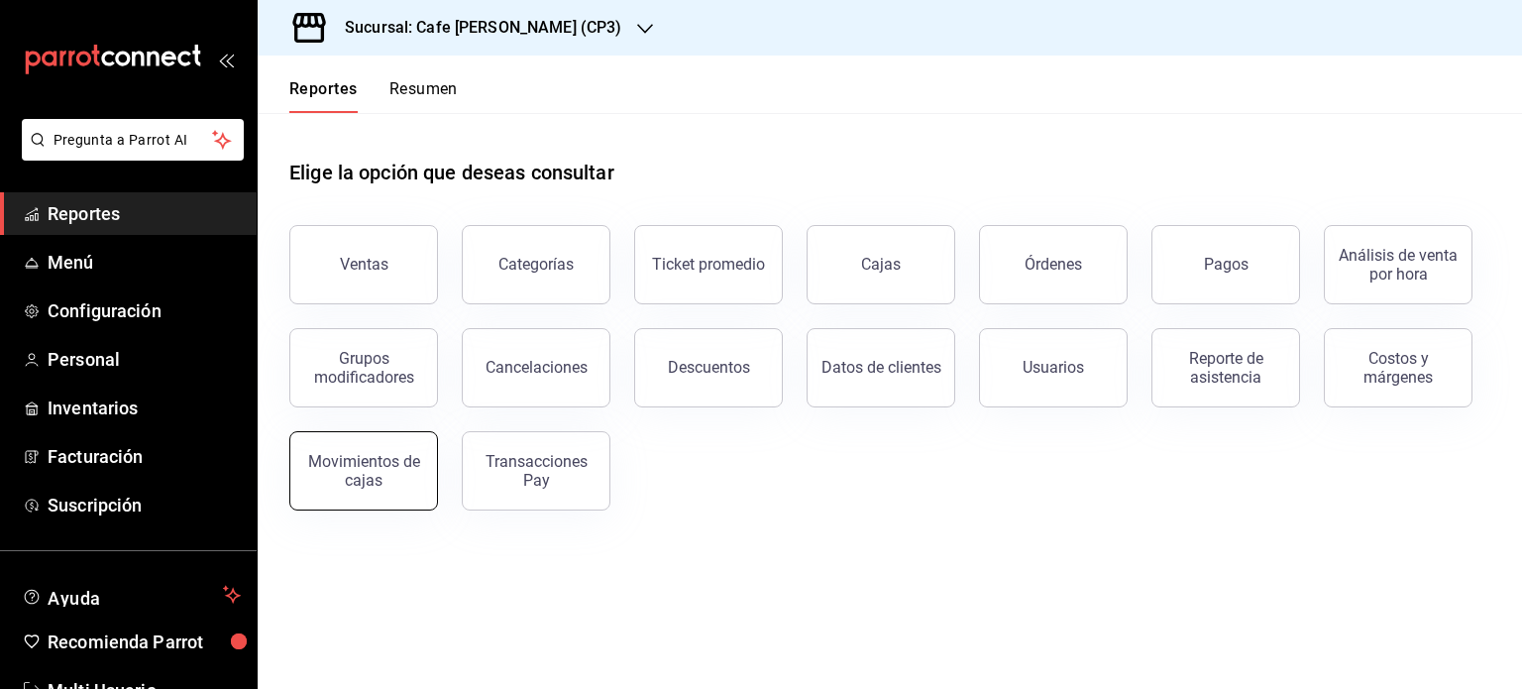
click at [361, 472] on div "Movimientos de cajas" at bounding box center [363, 471] width 123 height 38
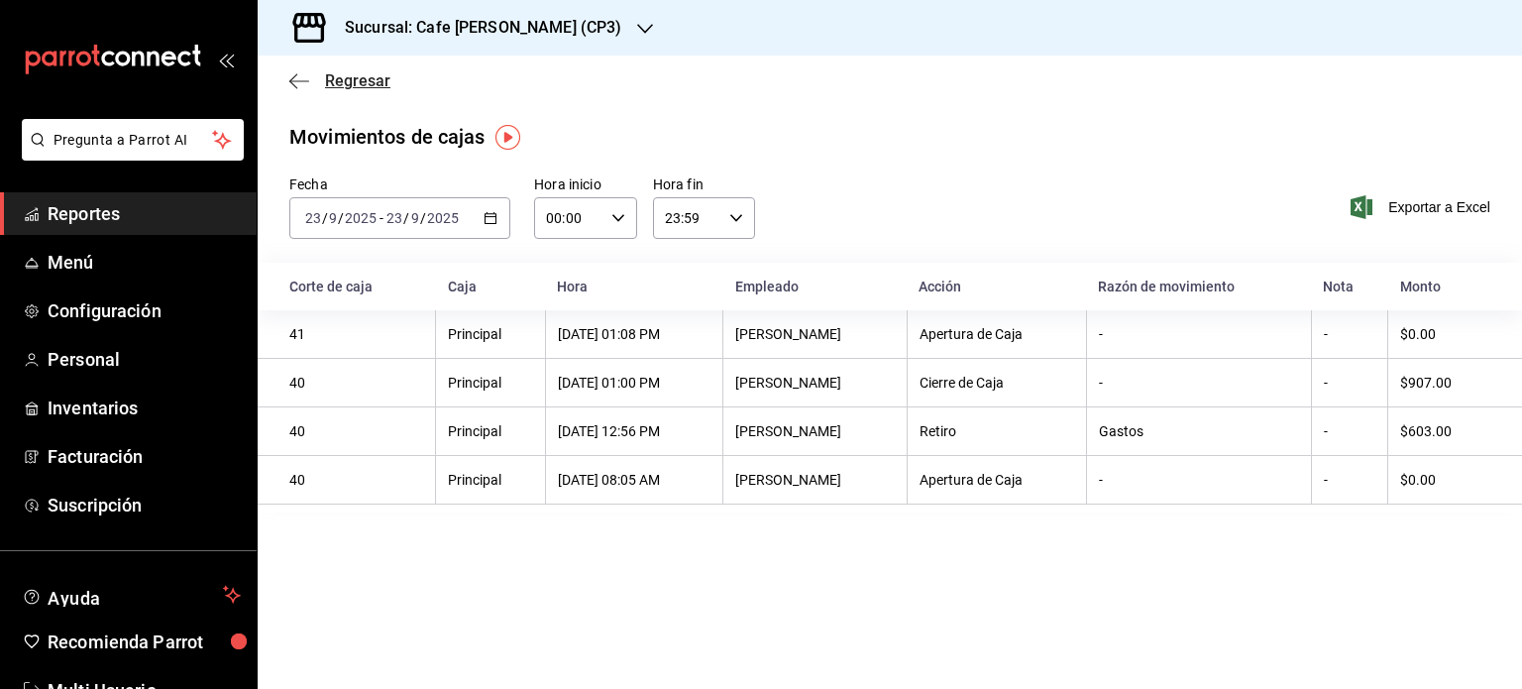
click at [295, 74] on icon "button" at bounding box center [299, 81] width 20 height 18
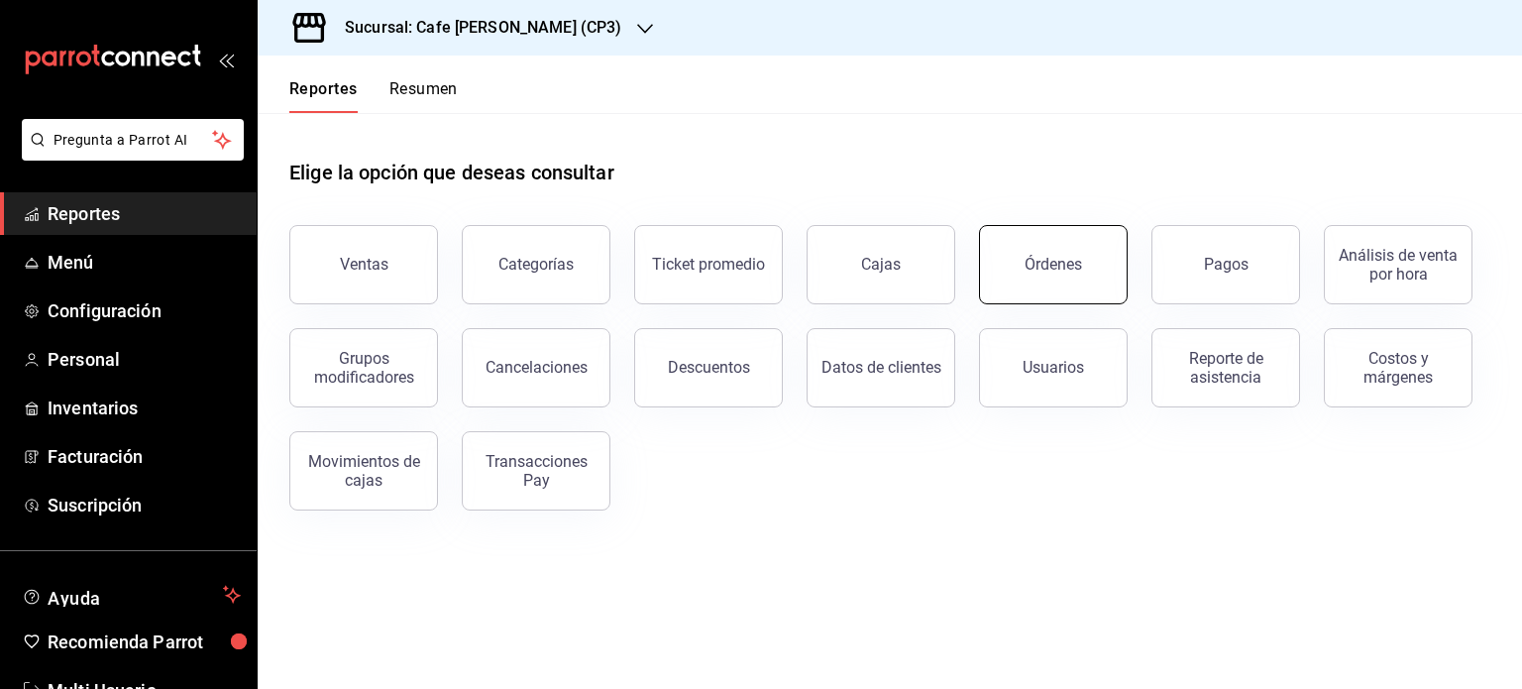
click at [1031, 283] on button "Órdenes" at bounding box center [1053, 264] width 149 height 79
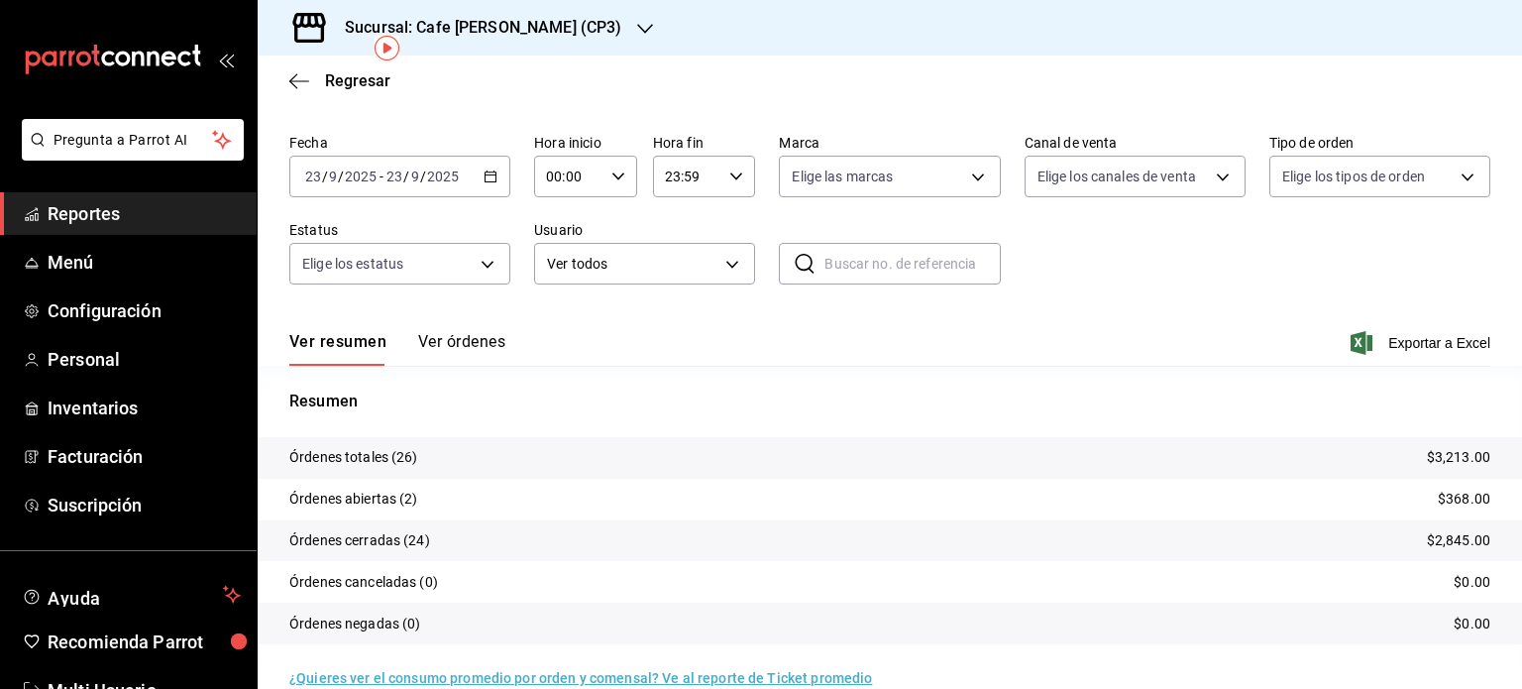
scroll to position [89, 0]
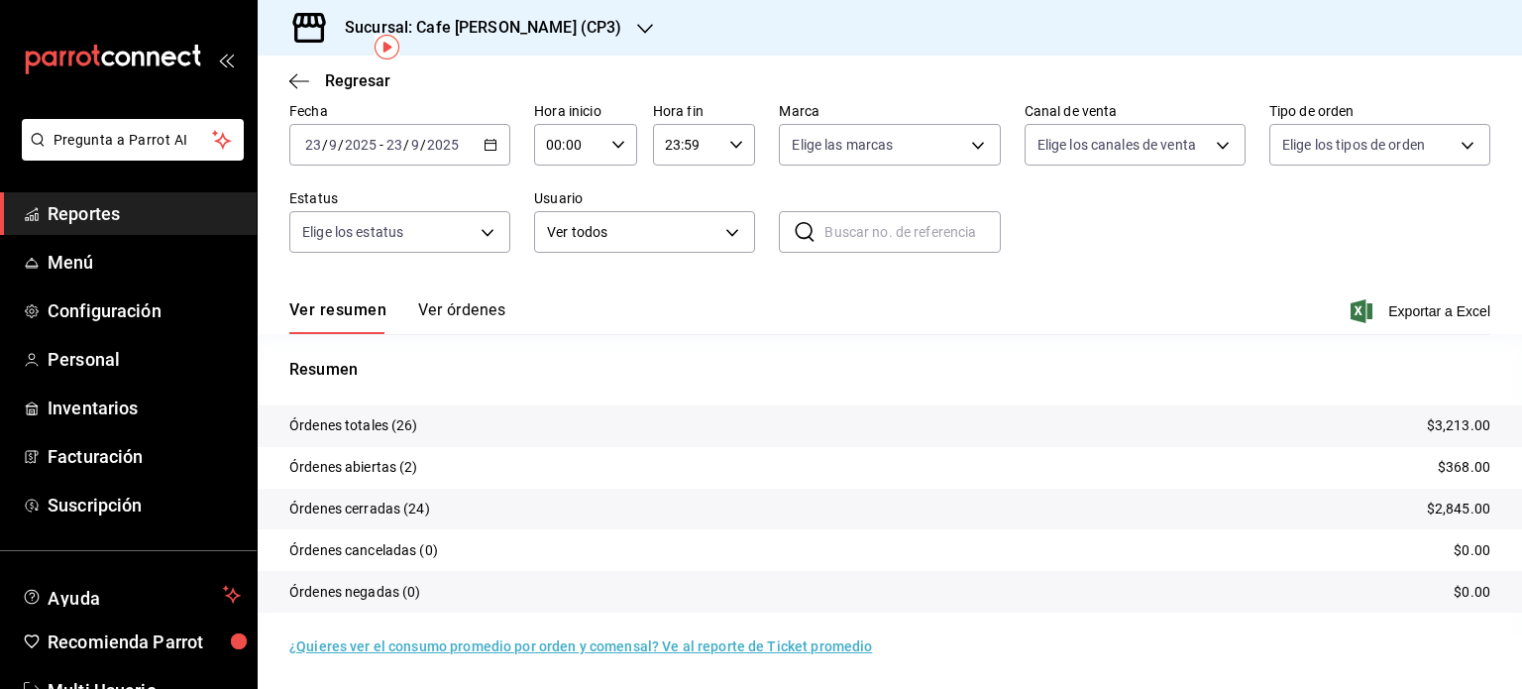
click at [464, 300] on button "Ver órdenes" at bounding box center [461, 317] width 87 height 34
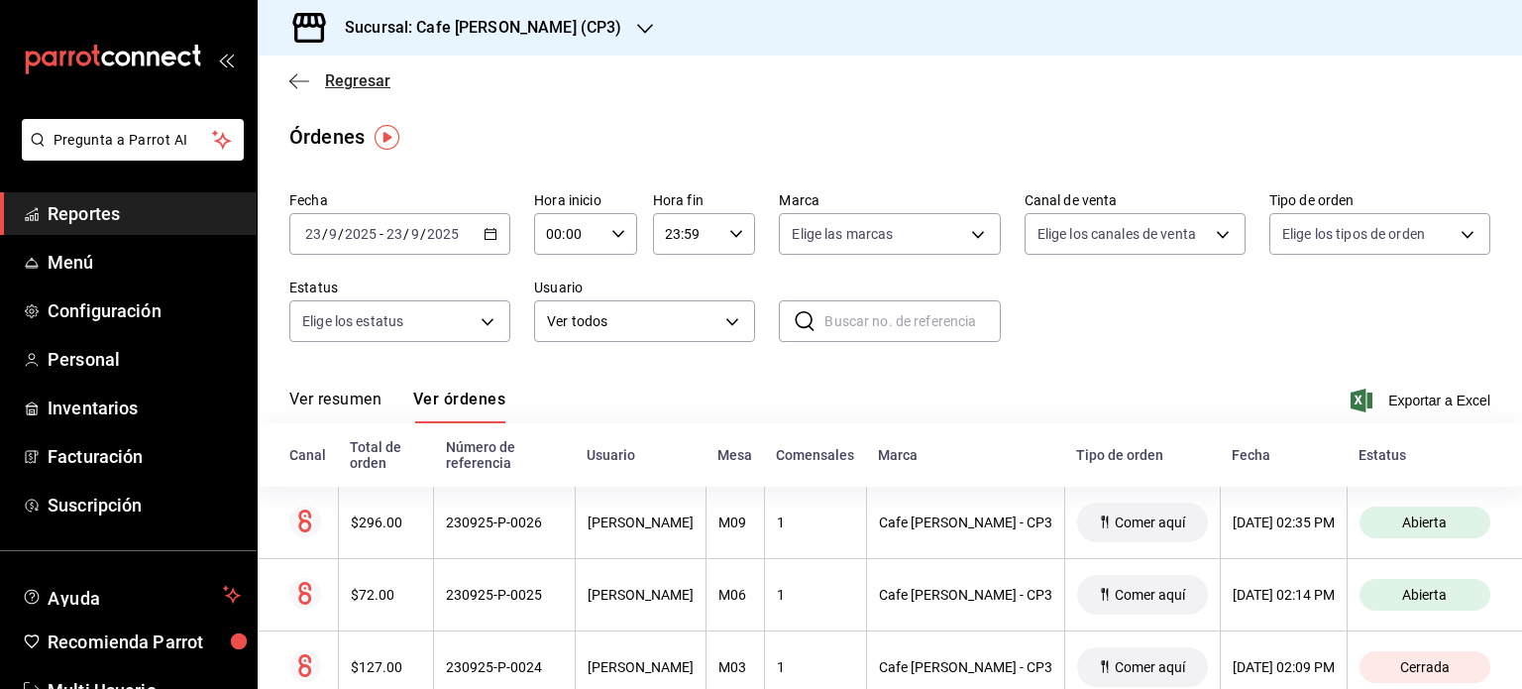
click at [317, 83] on span "Regresar" at bounding box center [339, 80] width 101 height 19
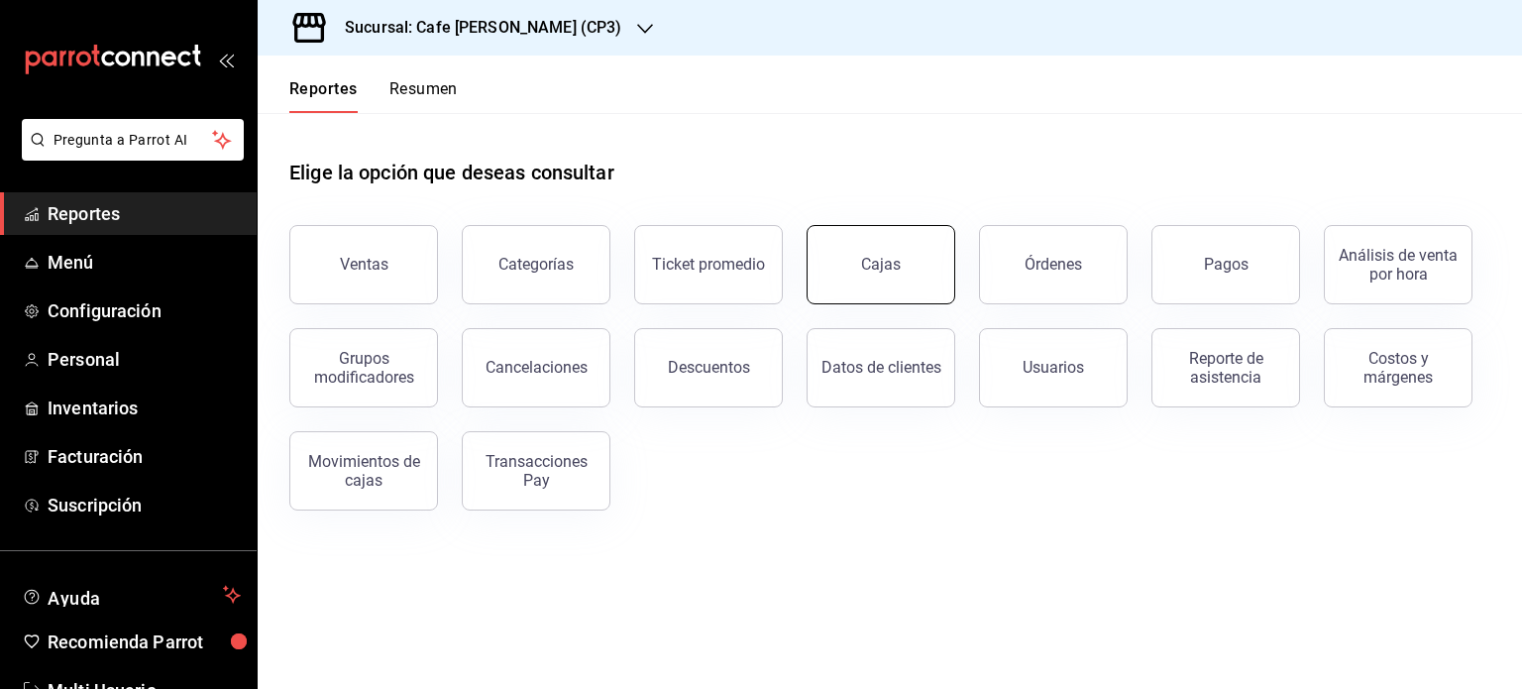
click at [870, 266] on div "Cajas" at bounding box center [881, 265] width 41 height 24
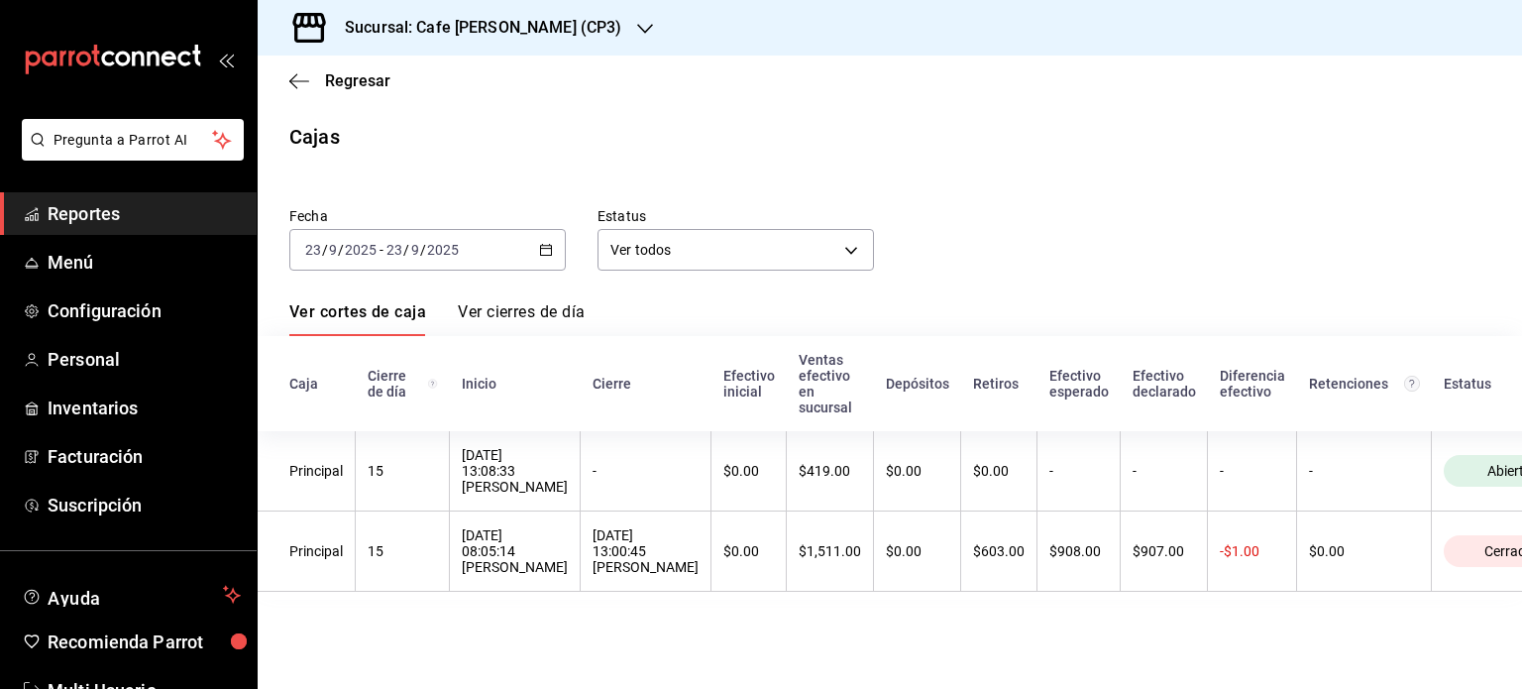
click at [405, 249] on span "/" at bounding box center [406, 250] width 6 height 16
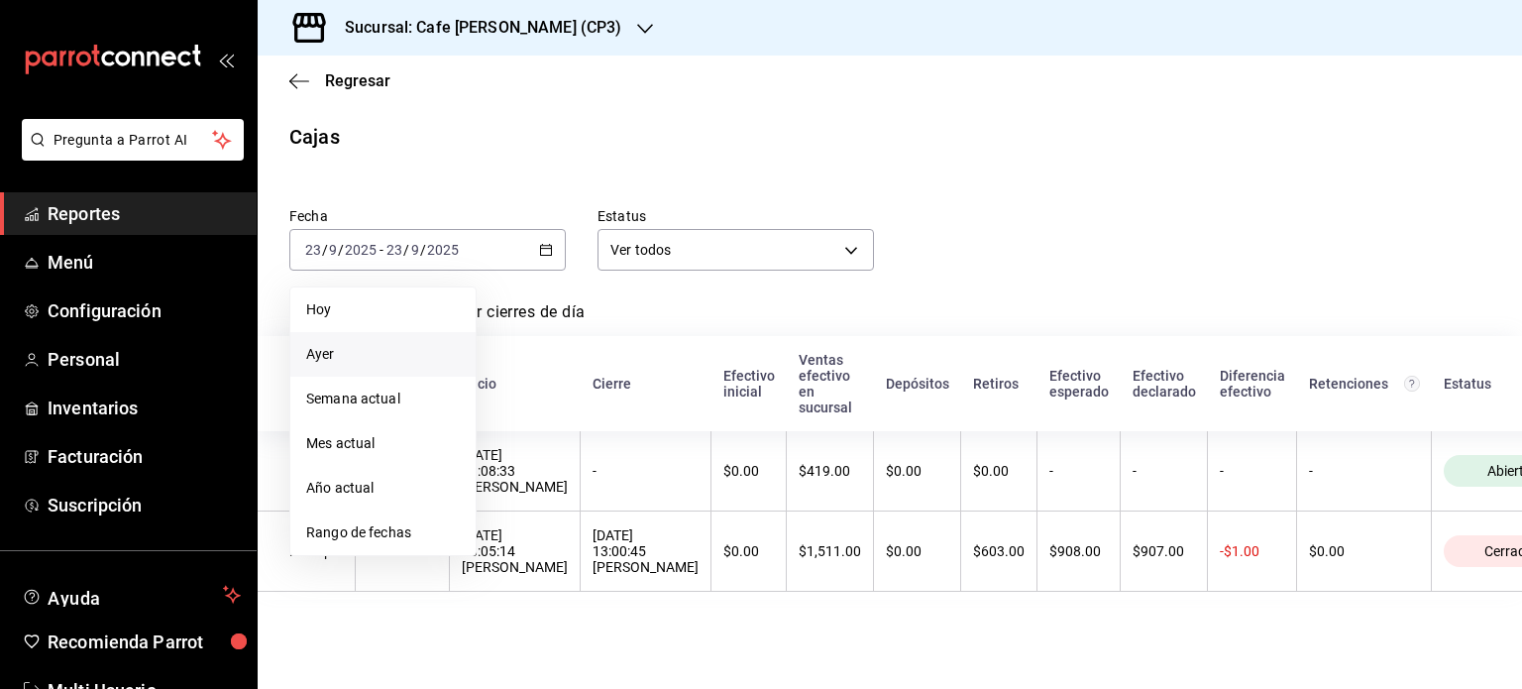
click at [337, 351] on span "Ayer" at bounding box center [383, 354] width 154 height 21
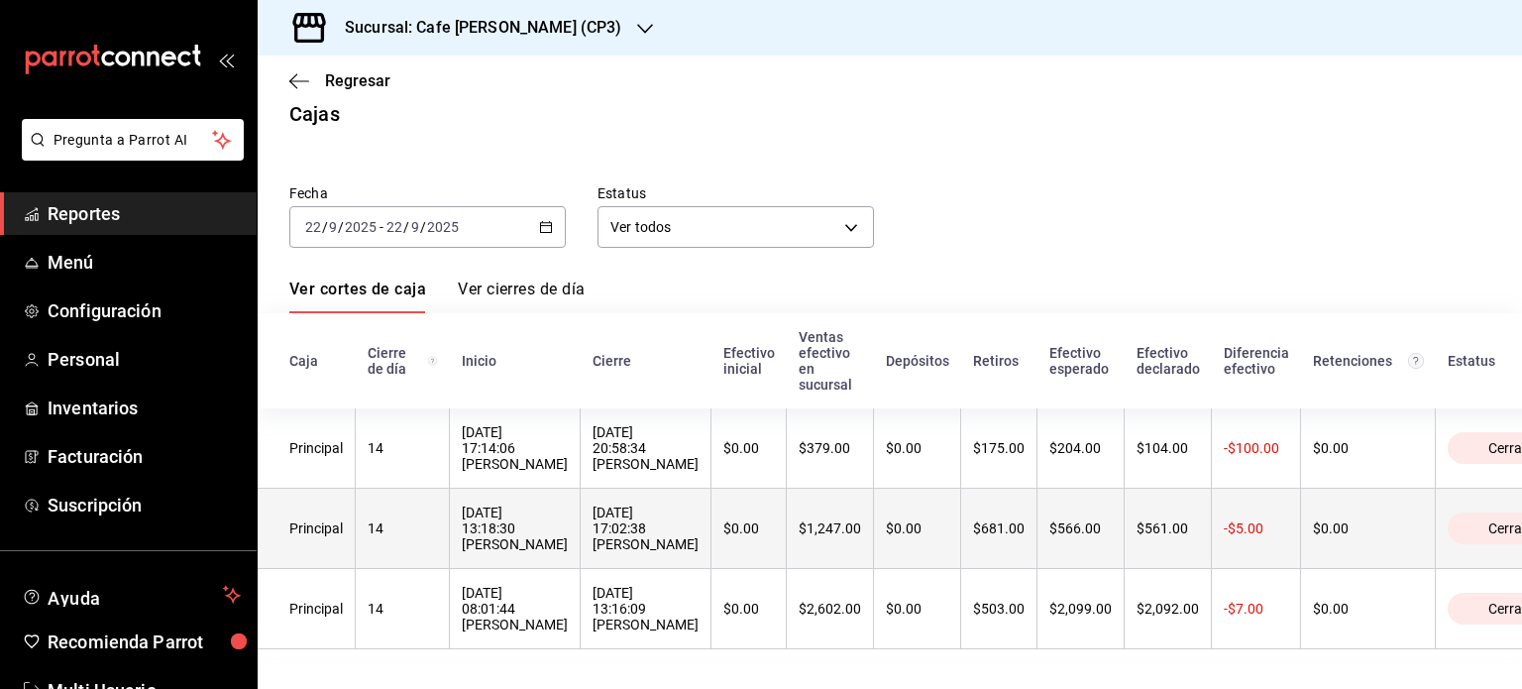
scroll to position [48, 0]
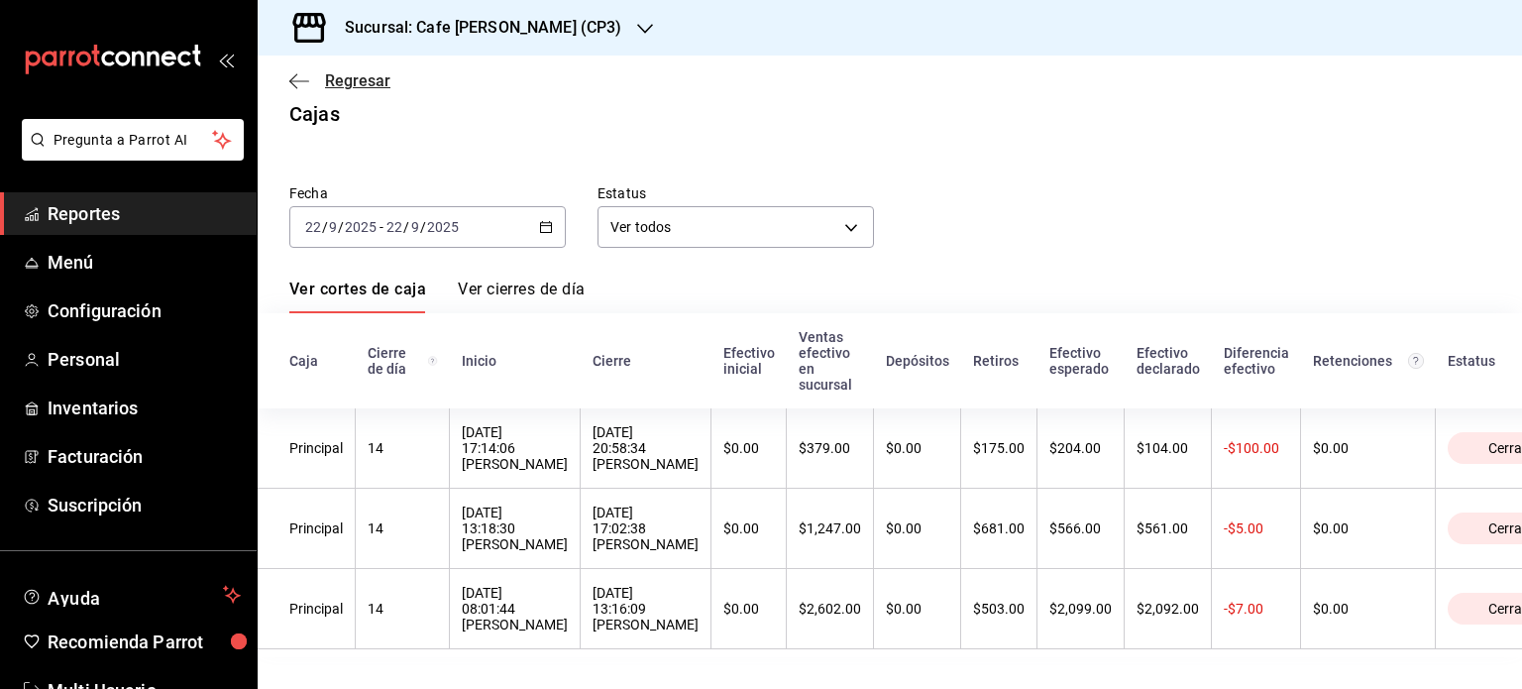
click at [312, 78] on span "Regresar" at bounding box center [339, 80] width 101 height 19
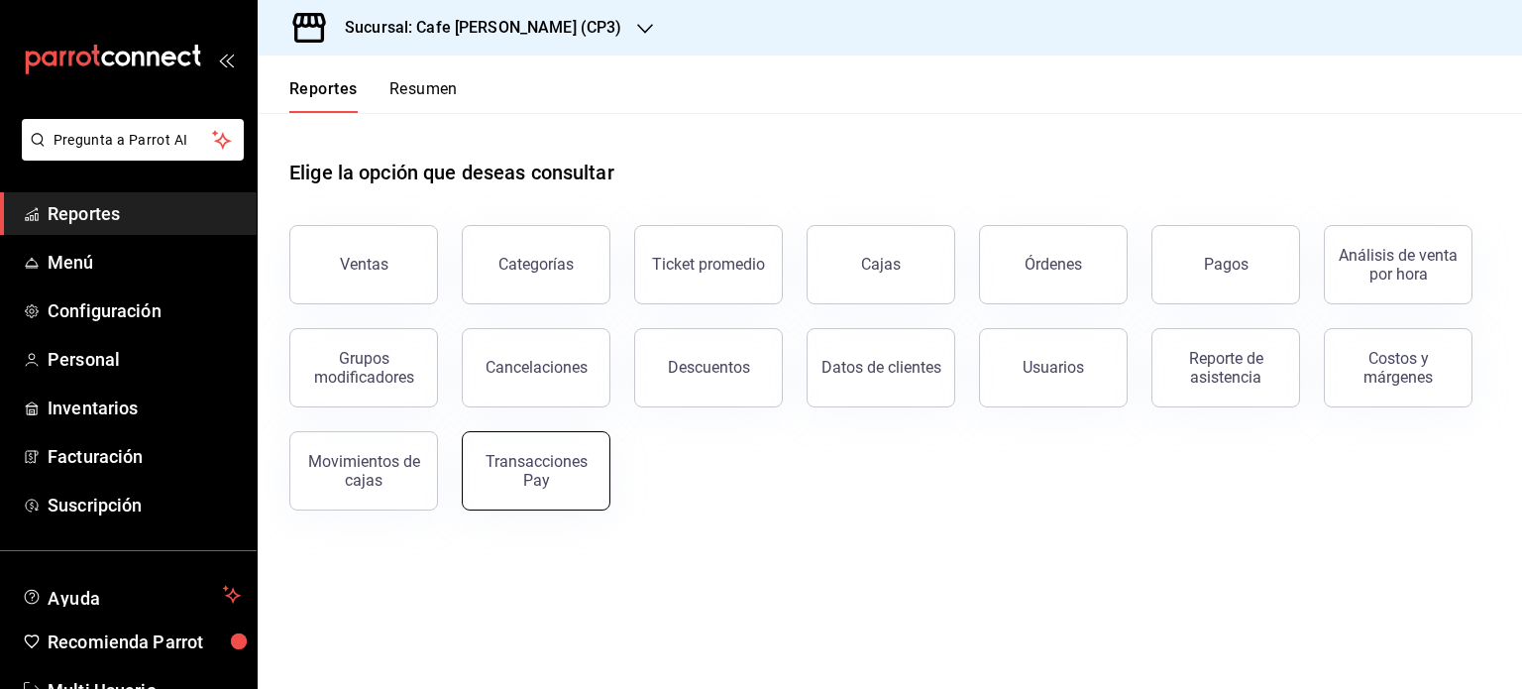
click at [552, 475] on div "Transacciones Pay" at bounding box center [536, 471] width 123 height 38
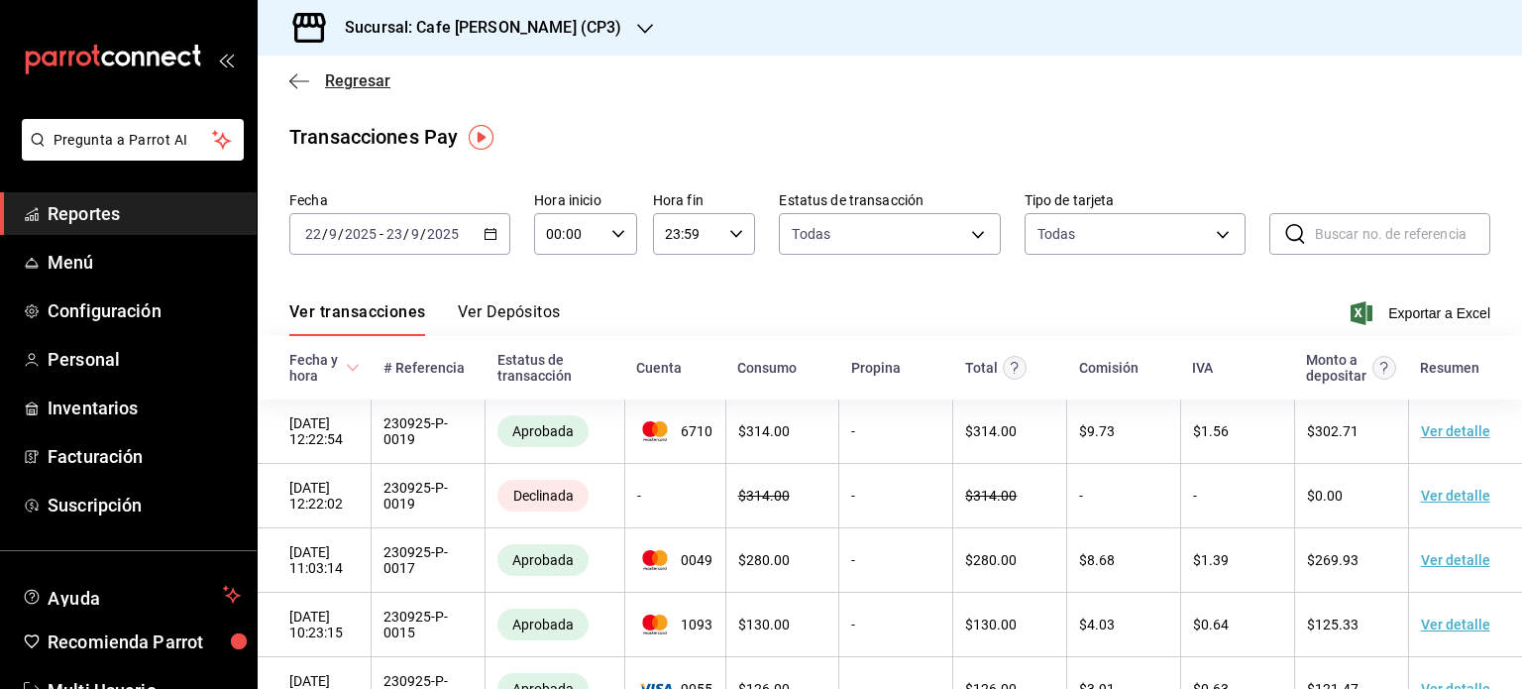
click at [344, 81] on span "Regresar" at bounding box center [357, 80] width 65 height 19
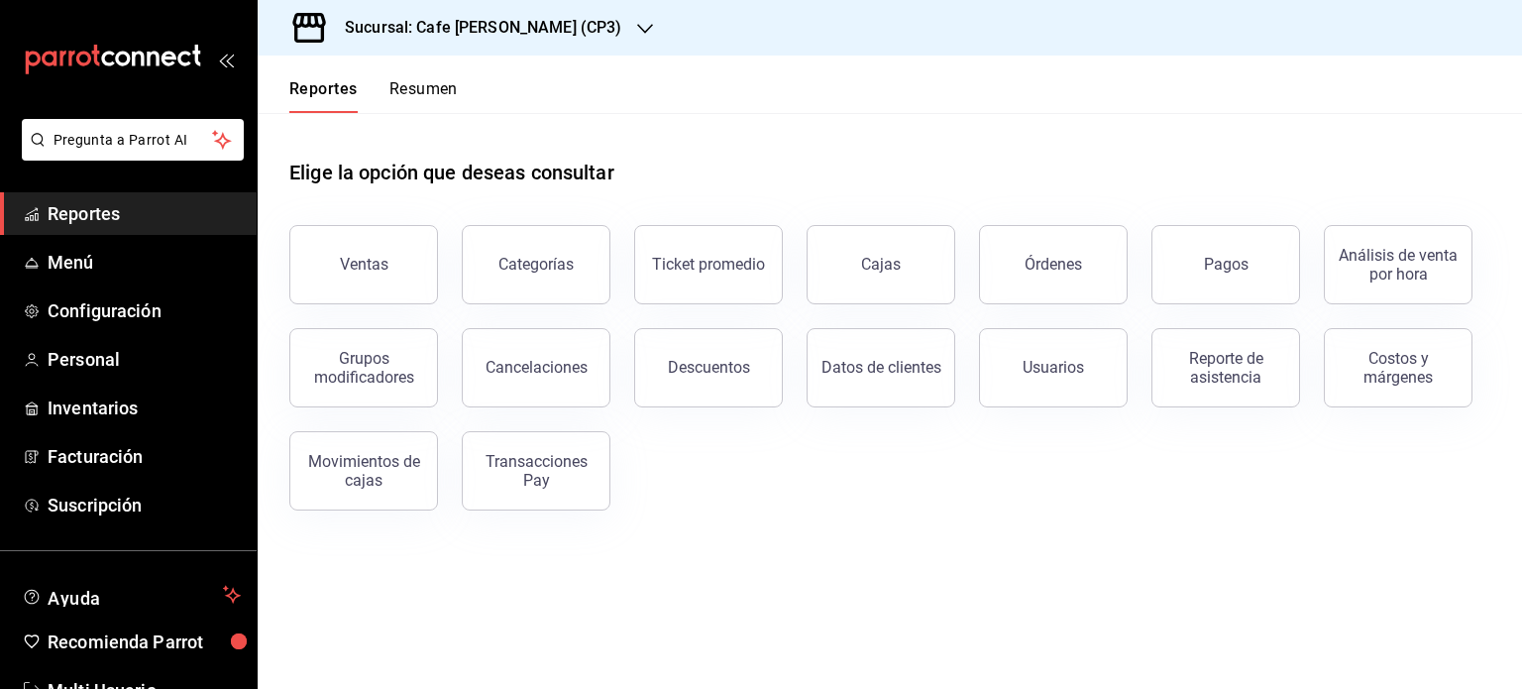
click at [480, 31] on h3 "Sucursal: Cafe Moretto (CP3)" at bounding box center [475, 28] width 292 height 24
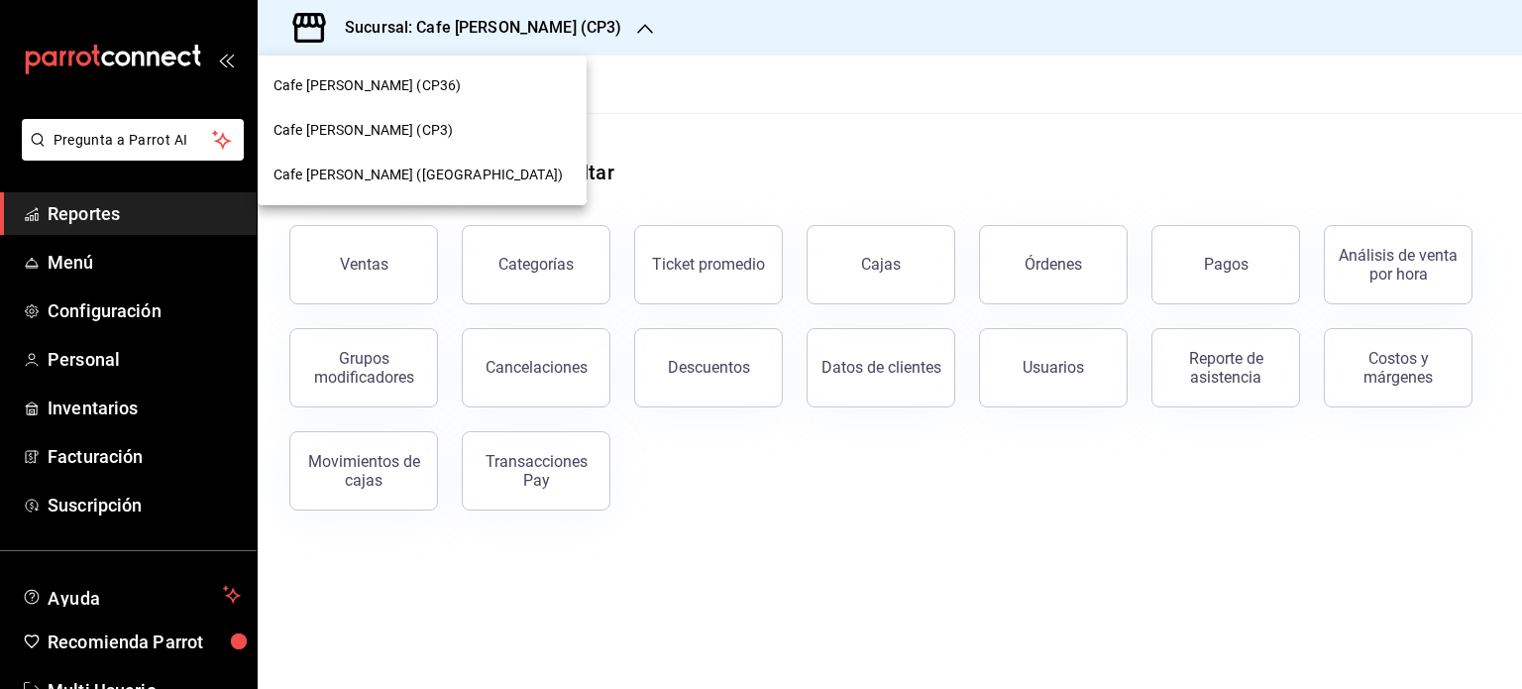
click at [745, 114] on div at bounding box center [761, 344] width 1522 height 689
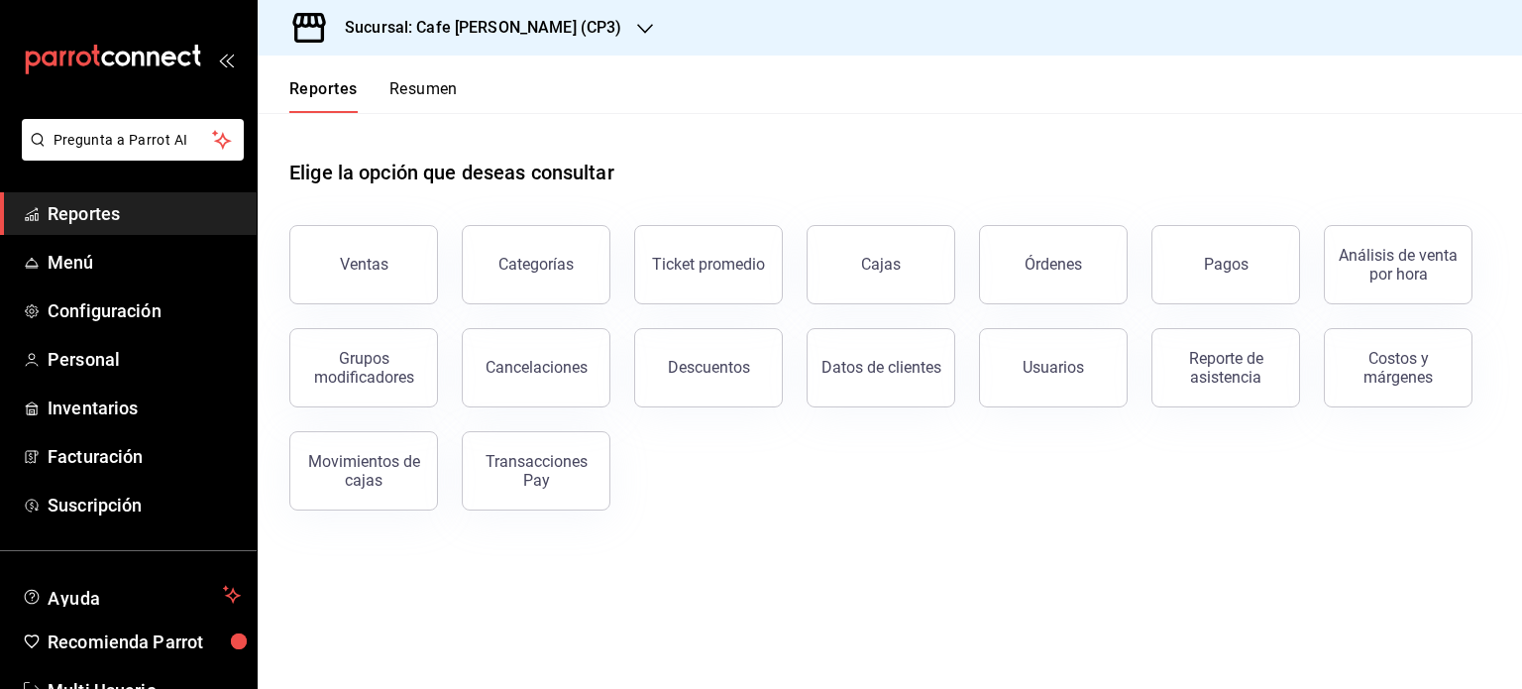
click at [553, 25] on h3 "Sucursal: Cafe Moretto (CP3)" at bounding box center [475, 28] width 292 height 24
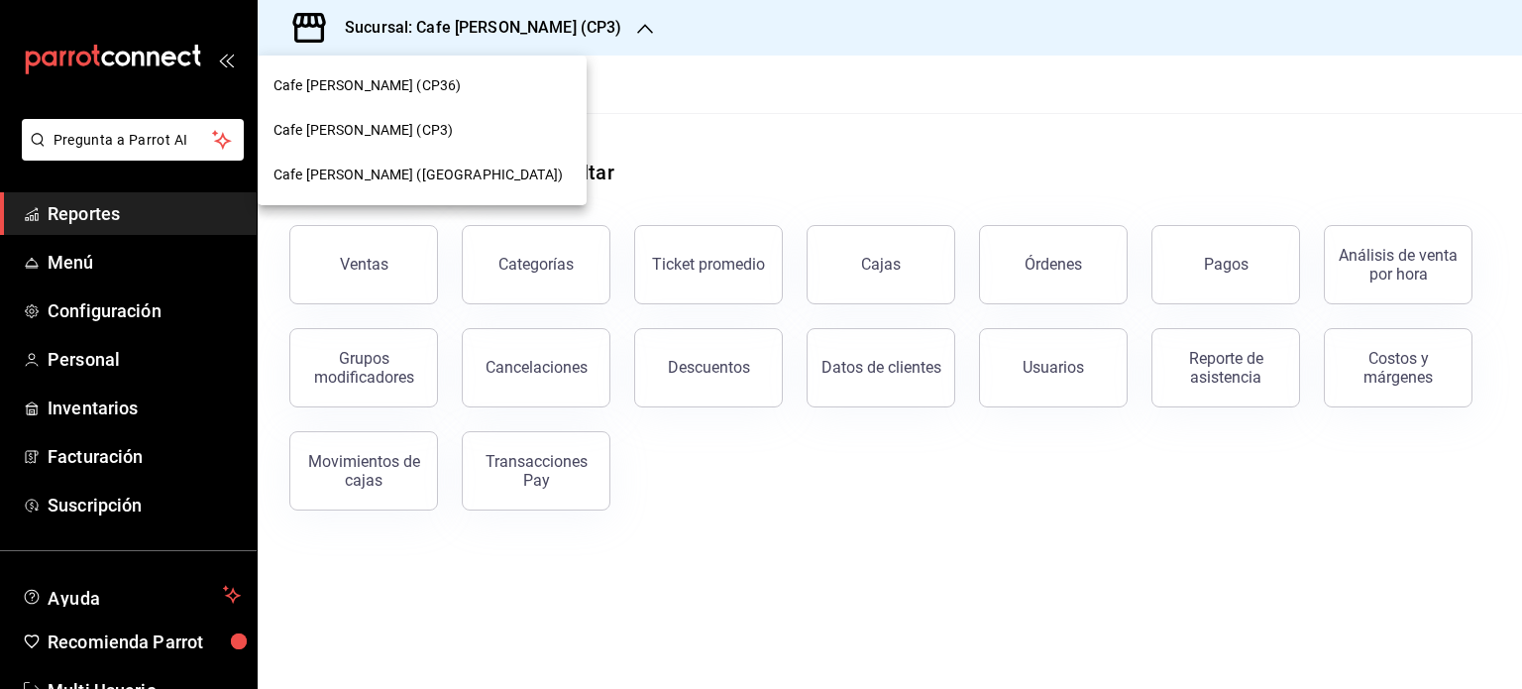
click at [386, 87] on span "Cafe Moretto (CP36)" at bounding box center [367, 85] width 187 height 21
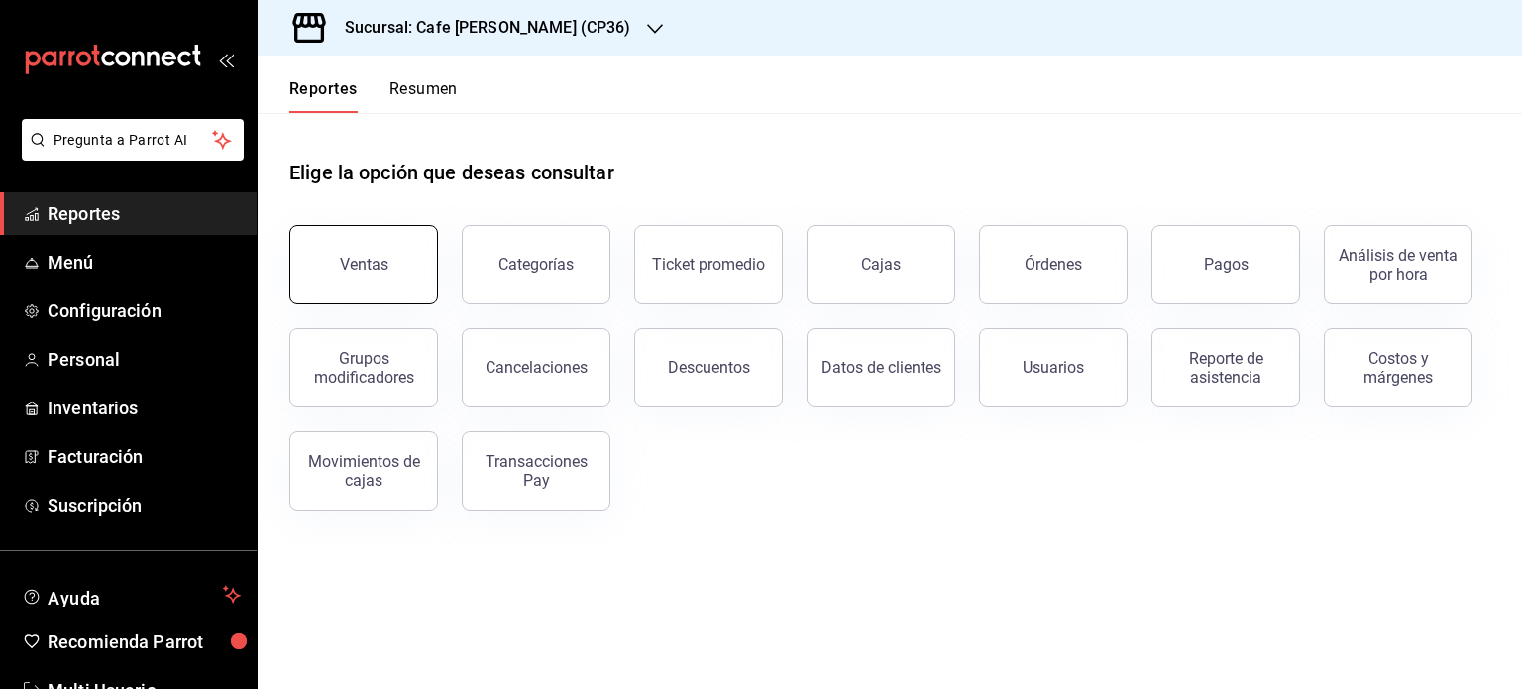
click at [373, 262] on div "Ventas" at bounding box center [364, 264] width 49 height 19
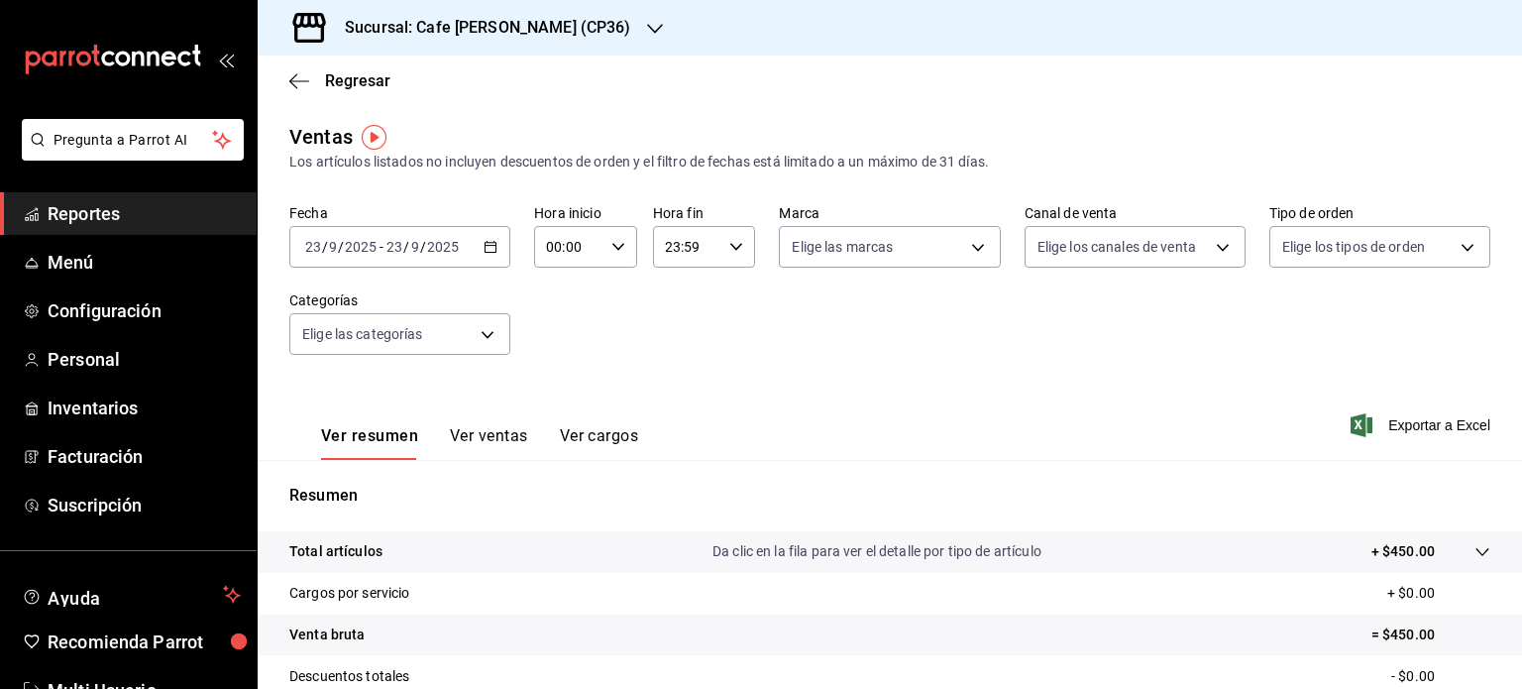
click at [512, 439] on button "Ver ventas" at bounding box center [489, 443] width 78 height 34
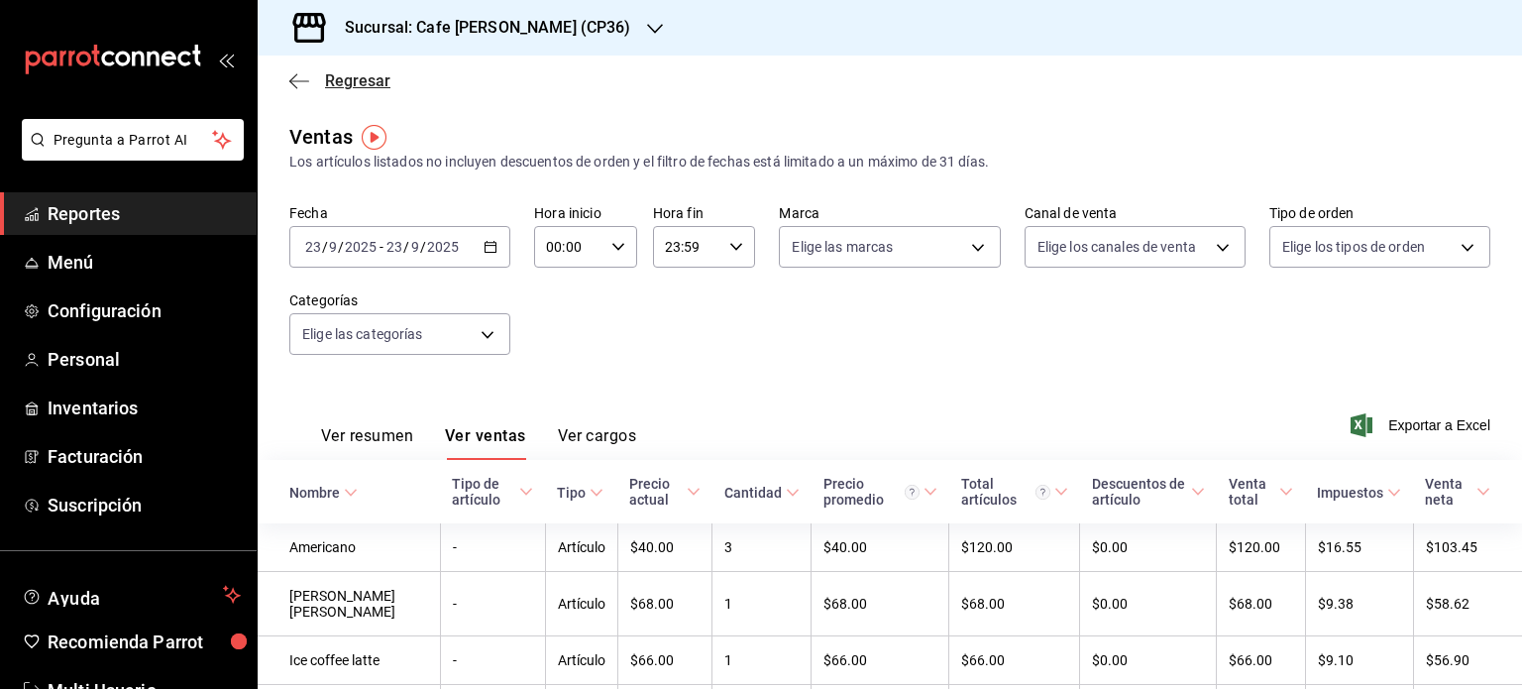
click at [369, 77] on span "Regresar" at bounding box center [357, 80] width 65 height 19
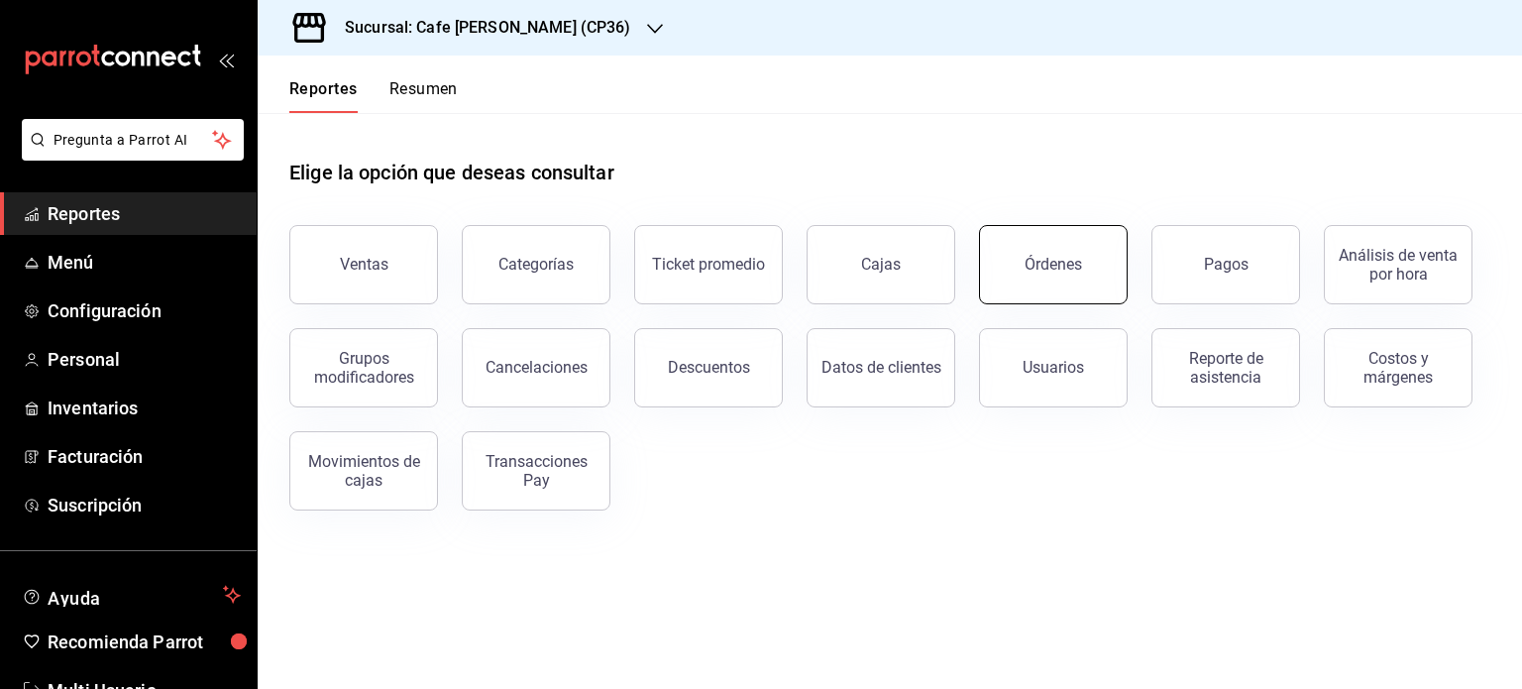
click at [1062, 284] on button "Órdenes" at bounding box center [1053, 264] width 149 height 79
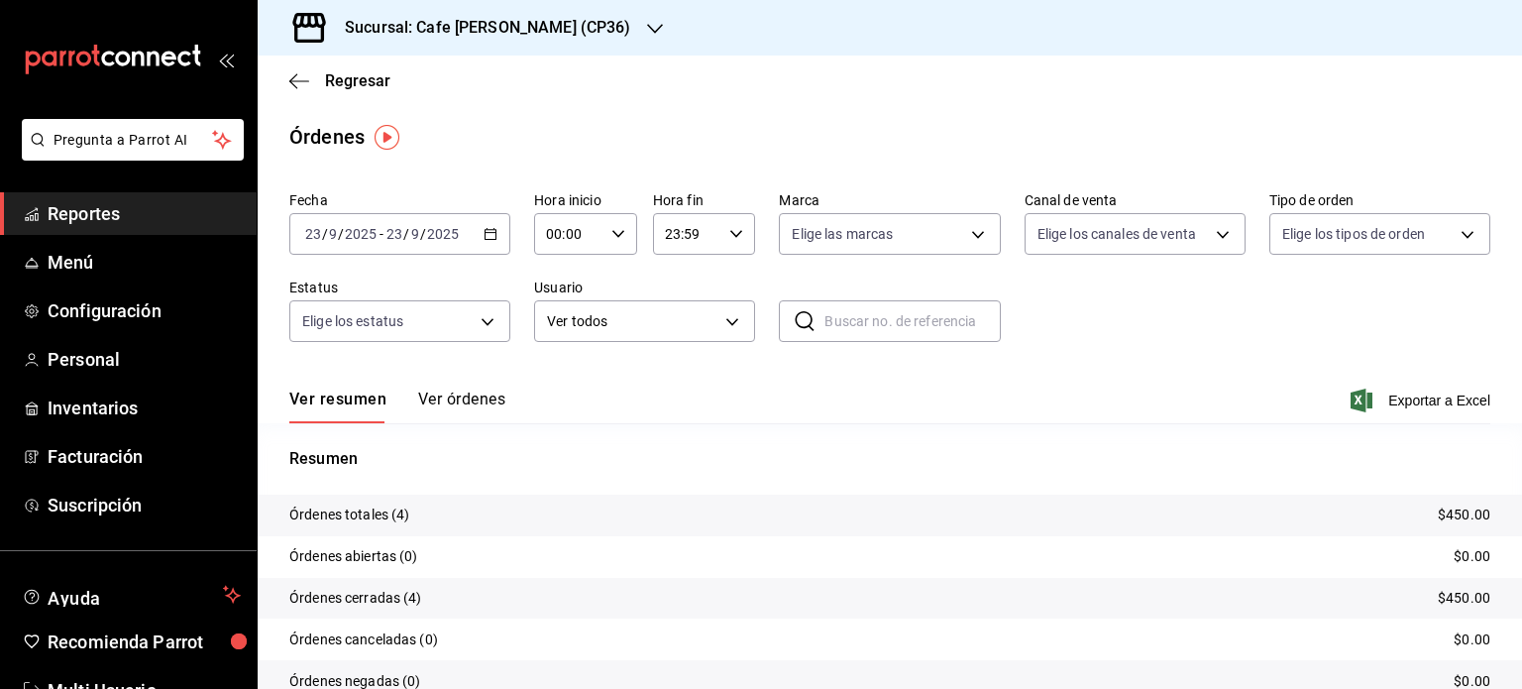
click at [495, 403] on button "Ver órdenes" at bounding box center [461, 406] width 87 height 34
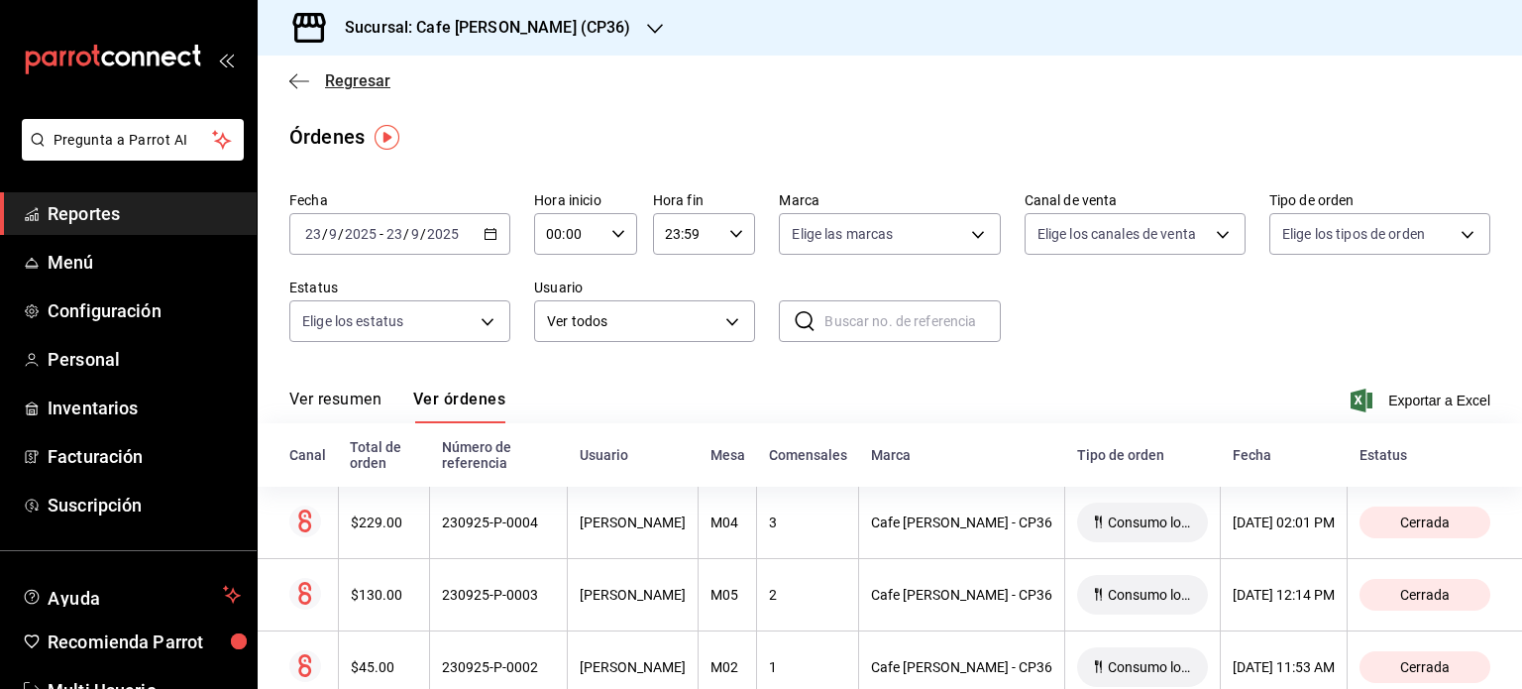
click at [327, 71] on span "Regresar" at bounding box center [357, 80] width 65 height 19
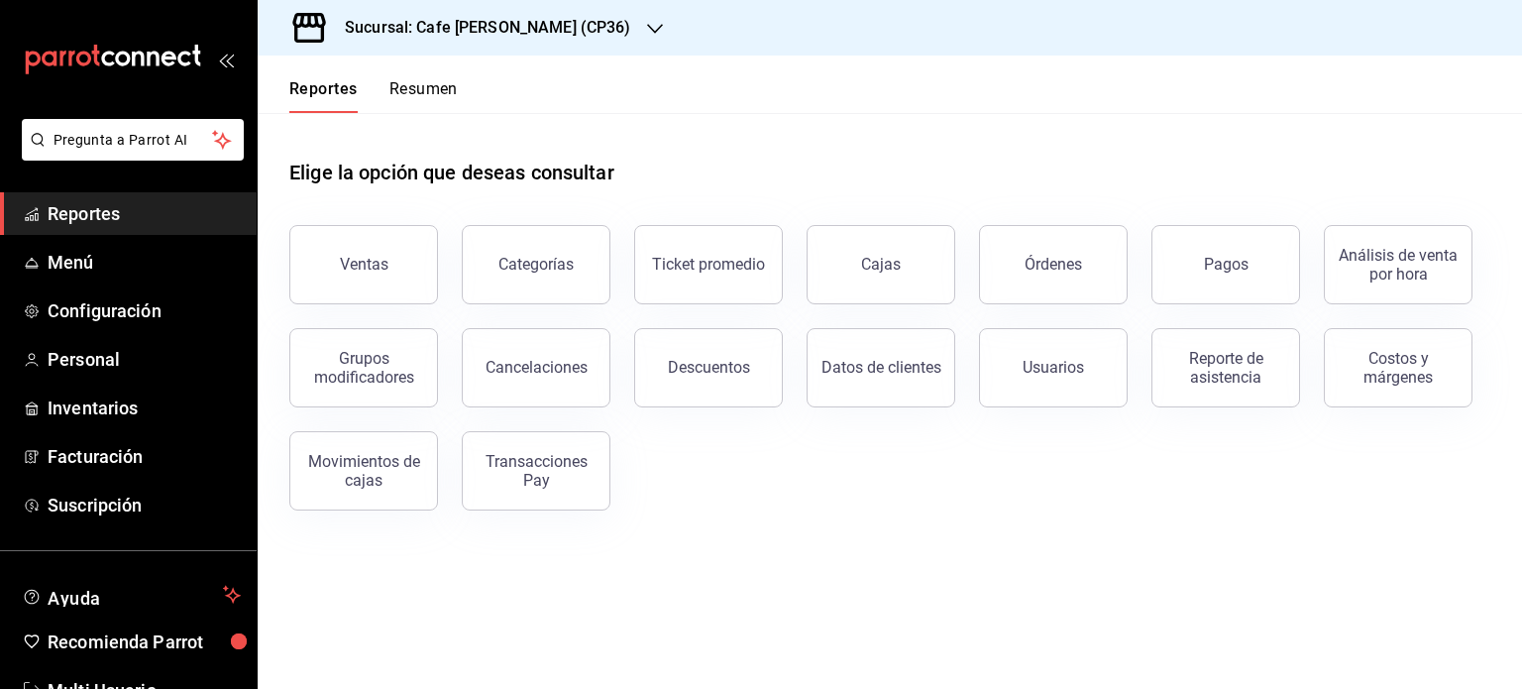
click at [432, 86] on button "Resumen" at bounding box center [423, 96] width 68 height 34
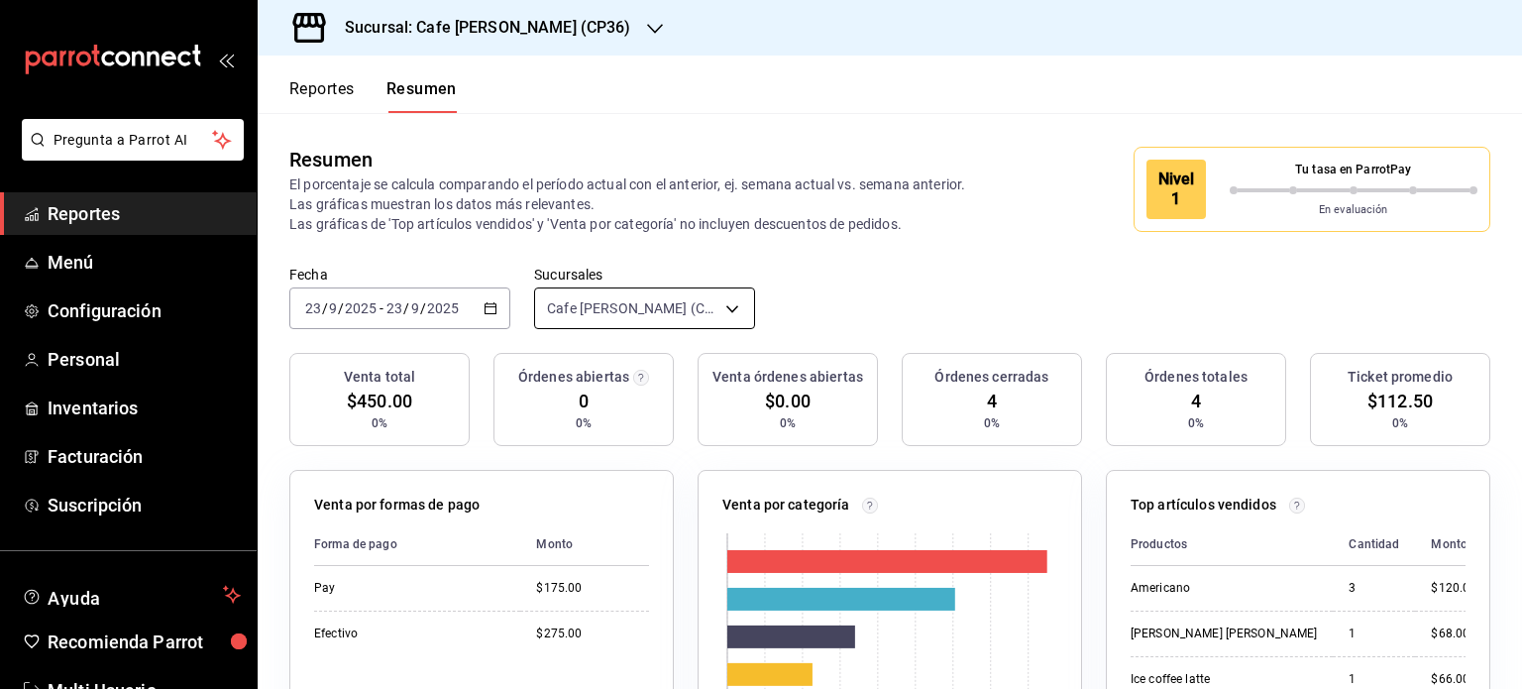
click at [636, 312] on body "Pregunta a Parrot AI Reportes Menú Configuración Personal Inventarios Facturaci…" at bounding box center [761, 344] width 1522 height 689
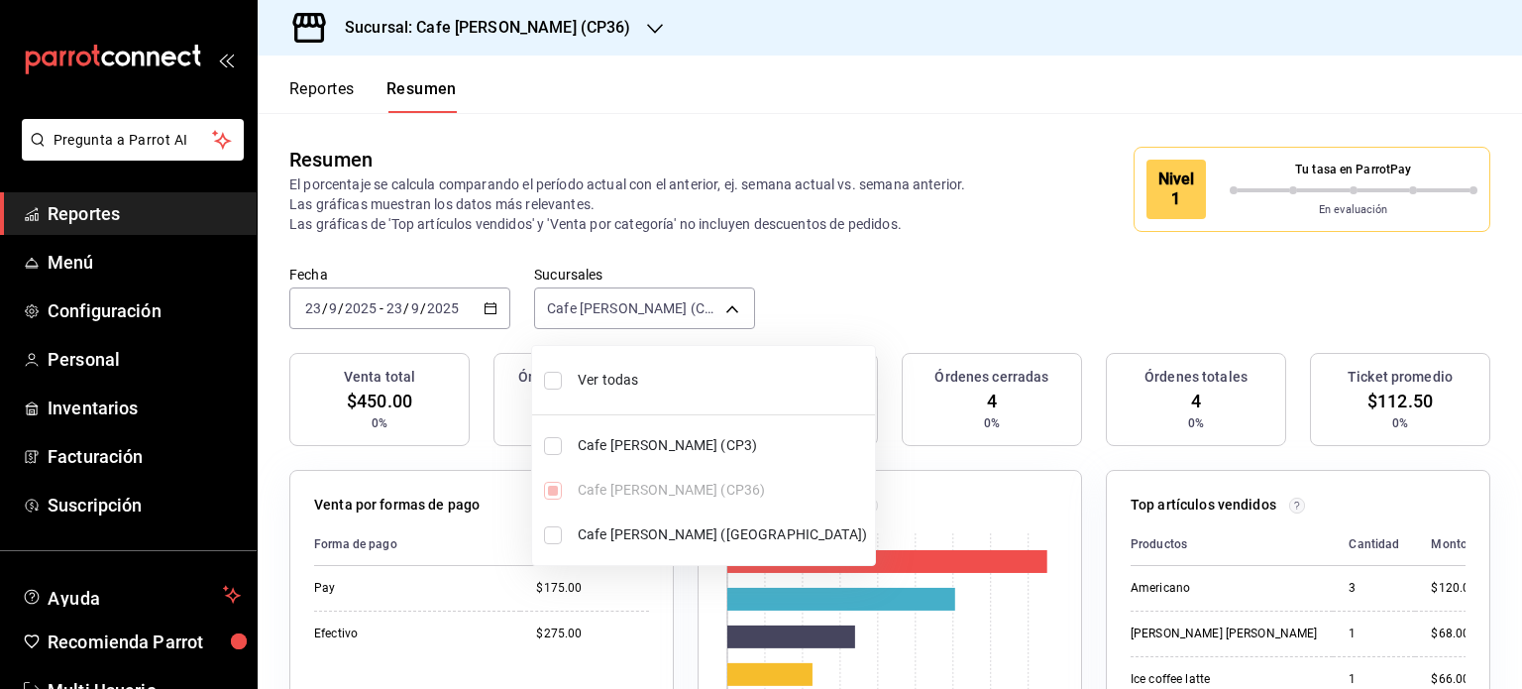
click at [587, 380] on span "Ver todas" at bounding box center [722, 380] width 289 height 21
type input "[object Object],[object Object],[object Object]"
checkbox input "true"
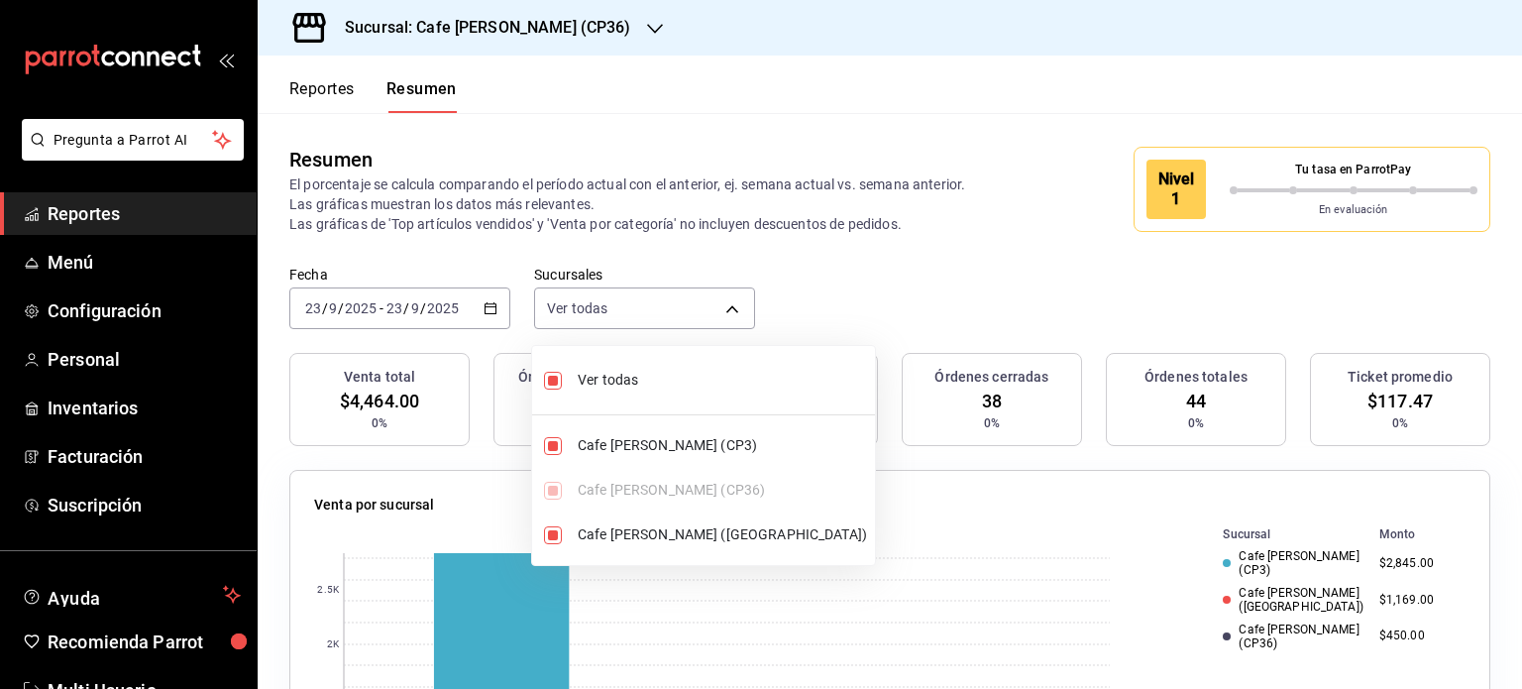
click at [745, 141] on div at bounding box center [761, 344] width 1522 height 689
